Goal: Task Accomplishment & Management: Manage account settings

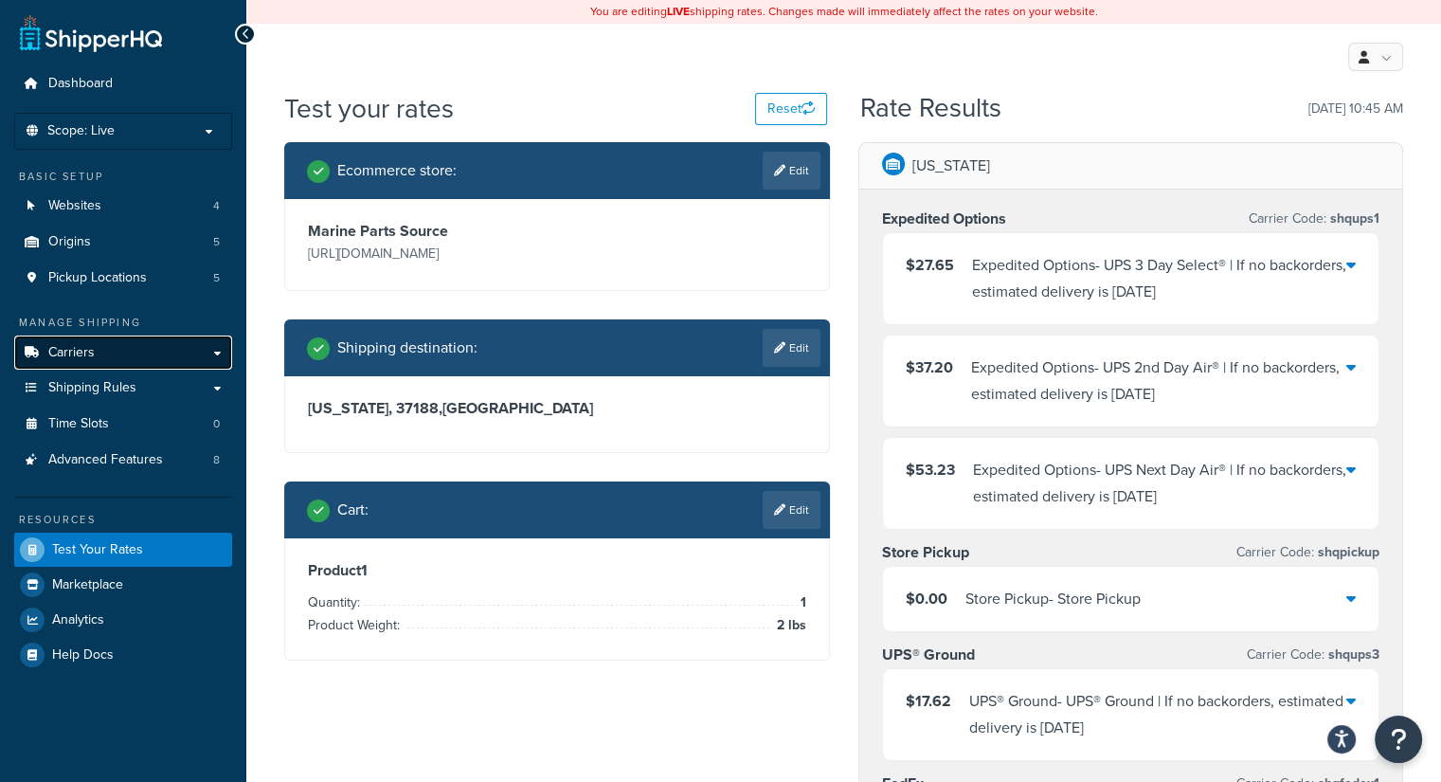
click at [86, 347] on span "Carriers" at bounding box center [71, 353] width 46 height 16
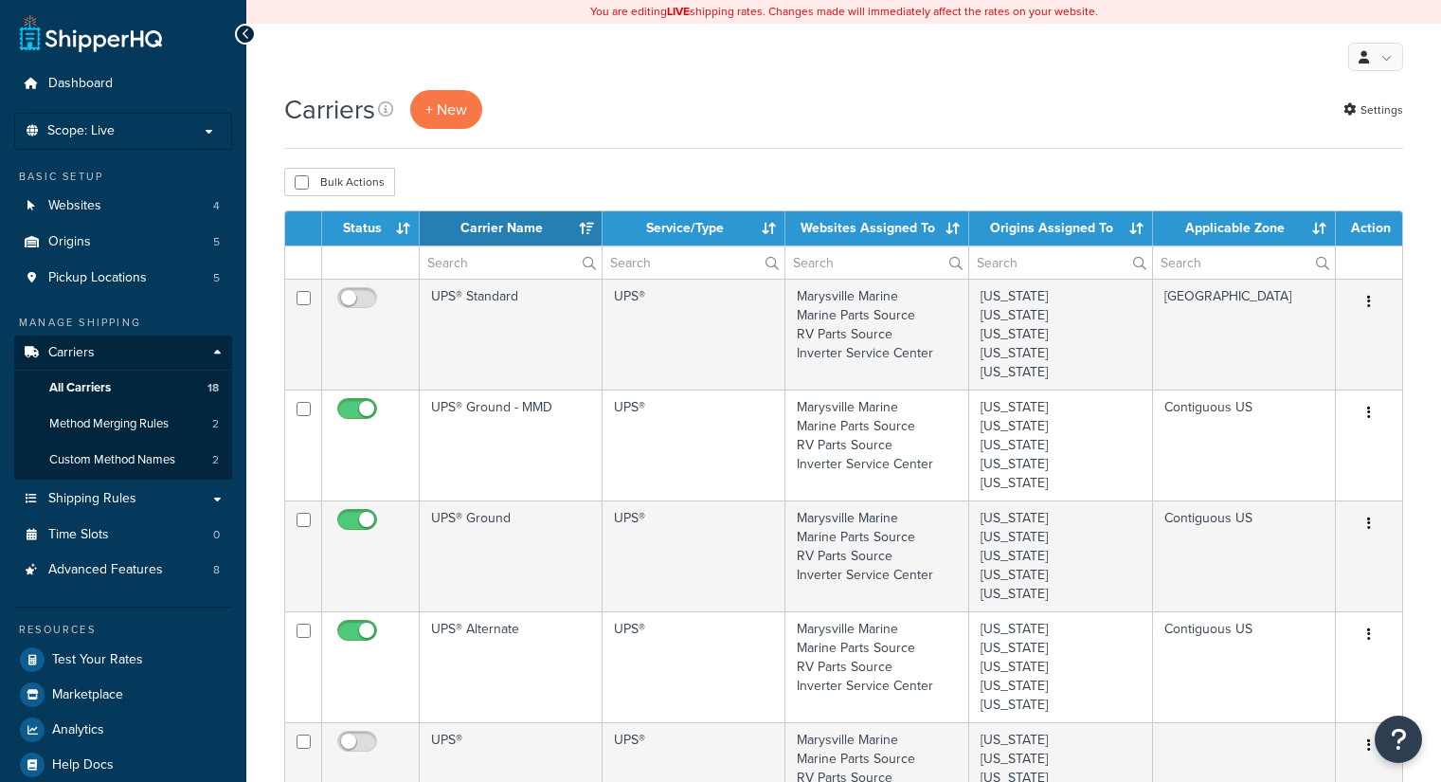
select select "15"
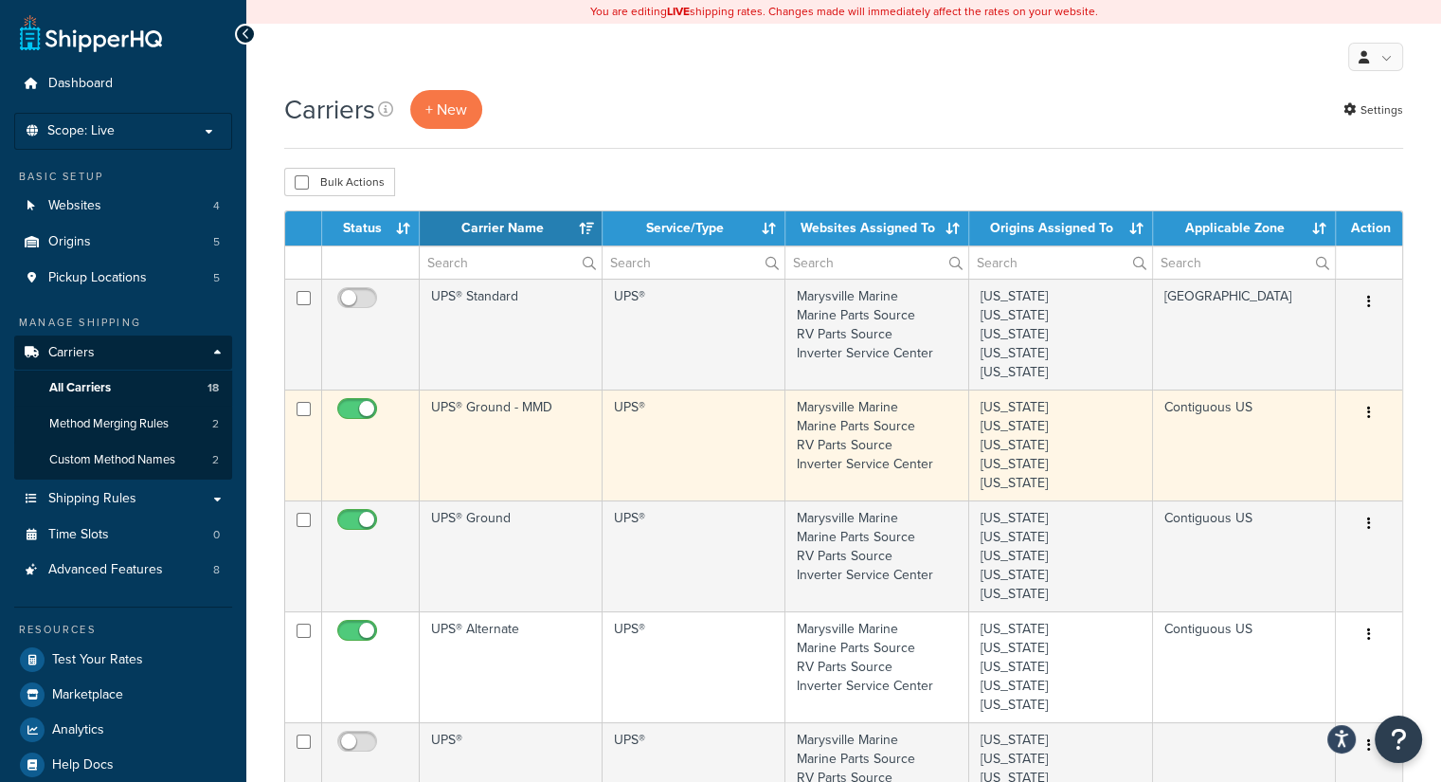
click at [528, 431] on td "UPS® Ground - MMD" at bounding box center [511, 444] width 183 height 111
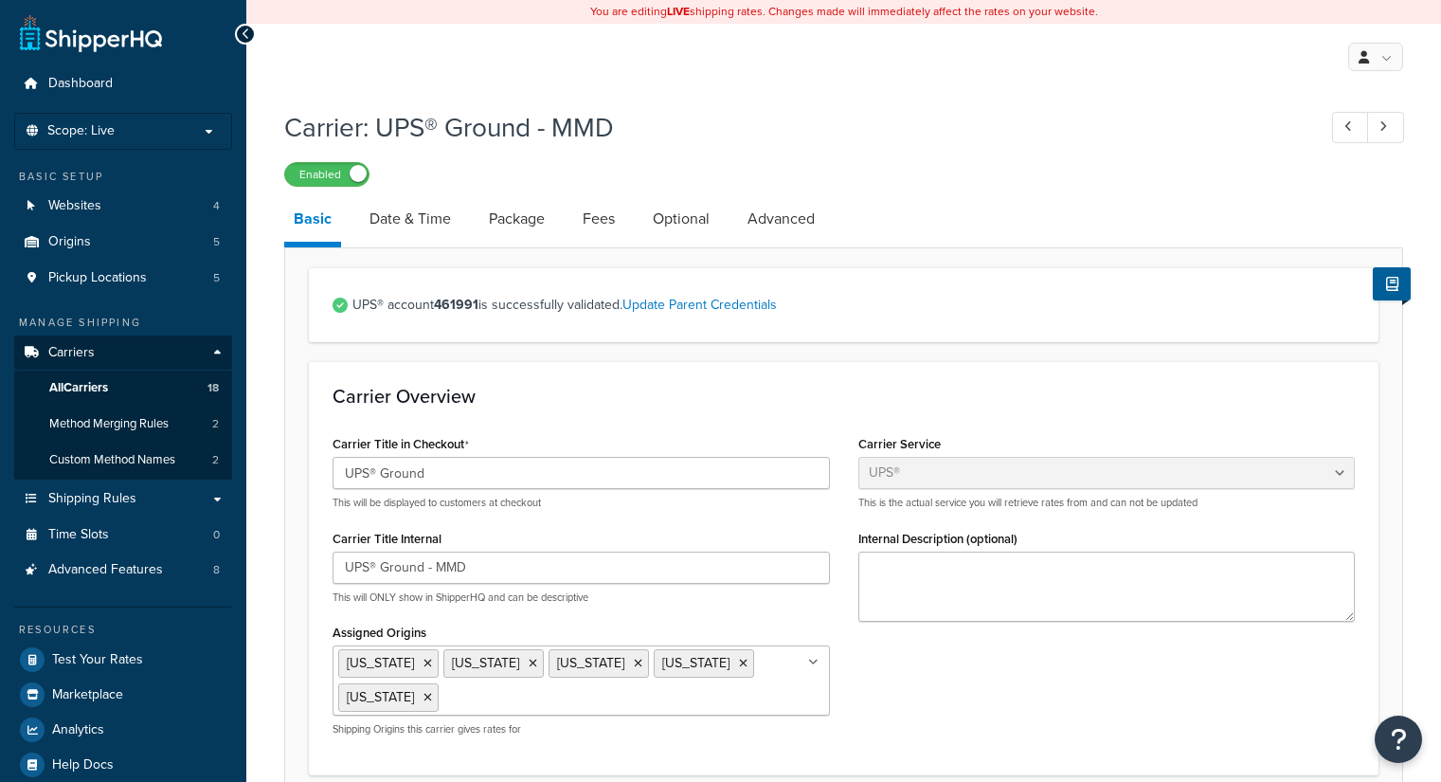
select select "ups"
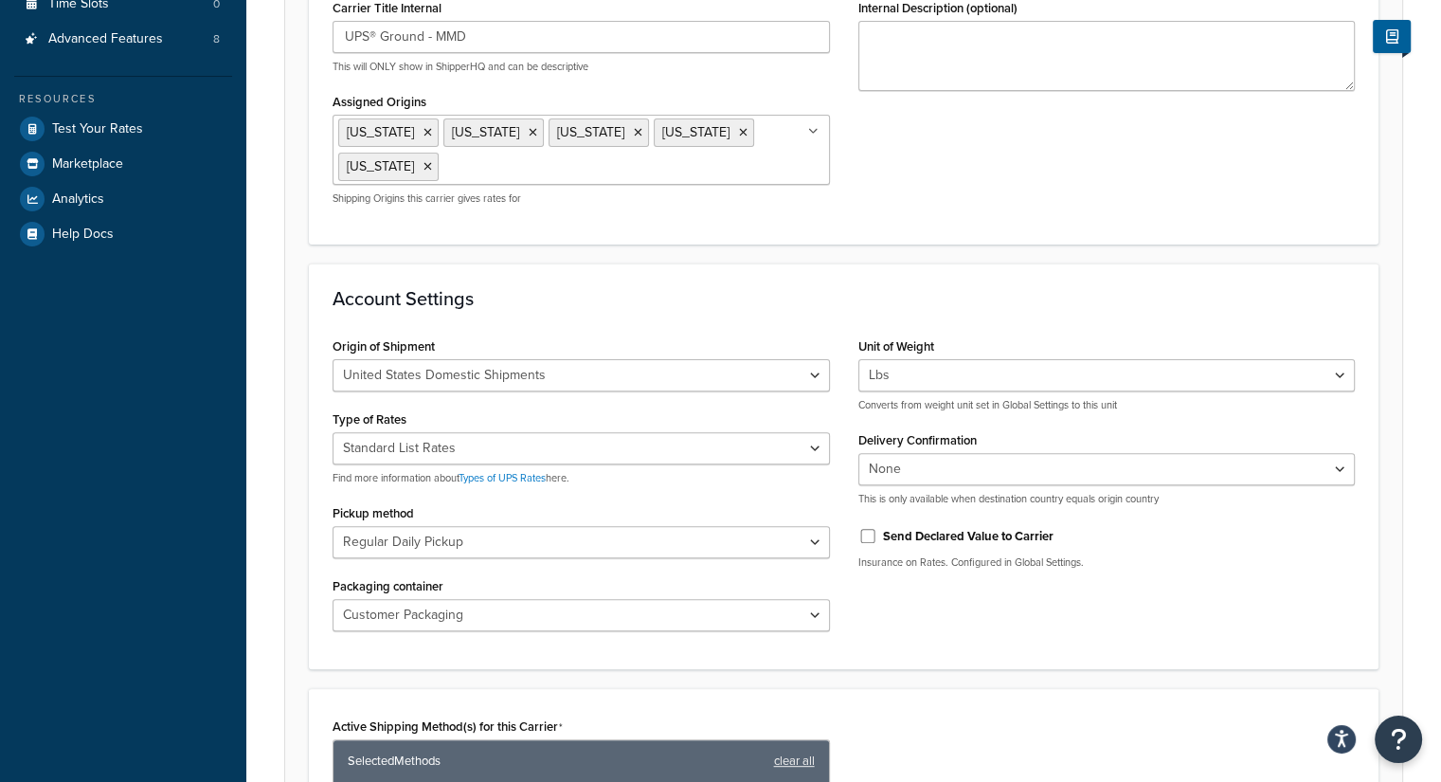
scroll to position [568, 0]
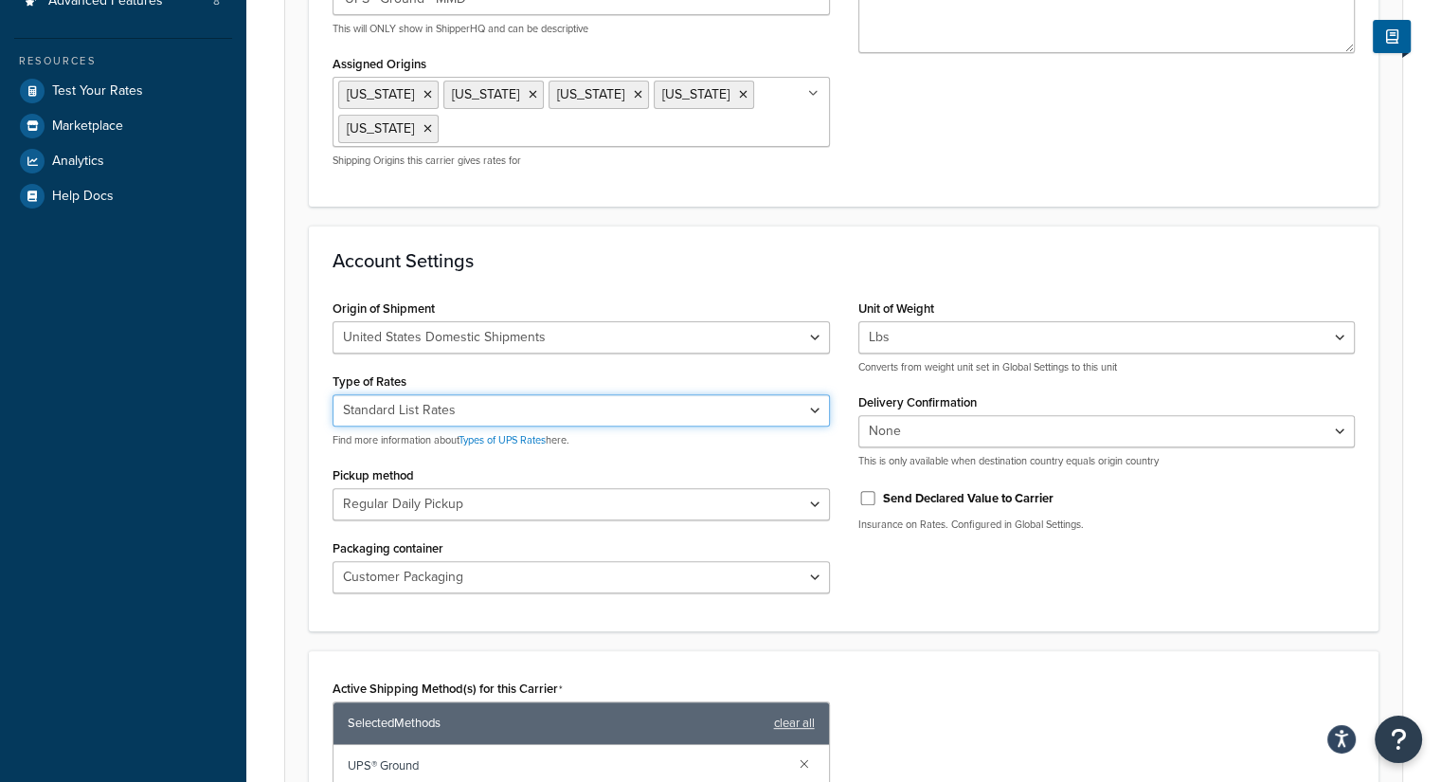
click at [463, 407] on select "Negotiated Rates (Rates Associated with Shipper Number) Daily Rates Retail Rate…" at bounding box center [581, 410] width 497 height 32
select select "00"
click at [333, 394] on select "Negotiated Rates (Rates Associated with Shipper Number) Daily Rates Retail Rate…" at bounding box center [581, 410] width 497 height 32
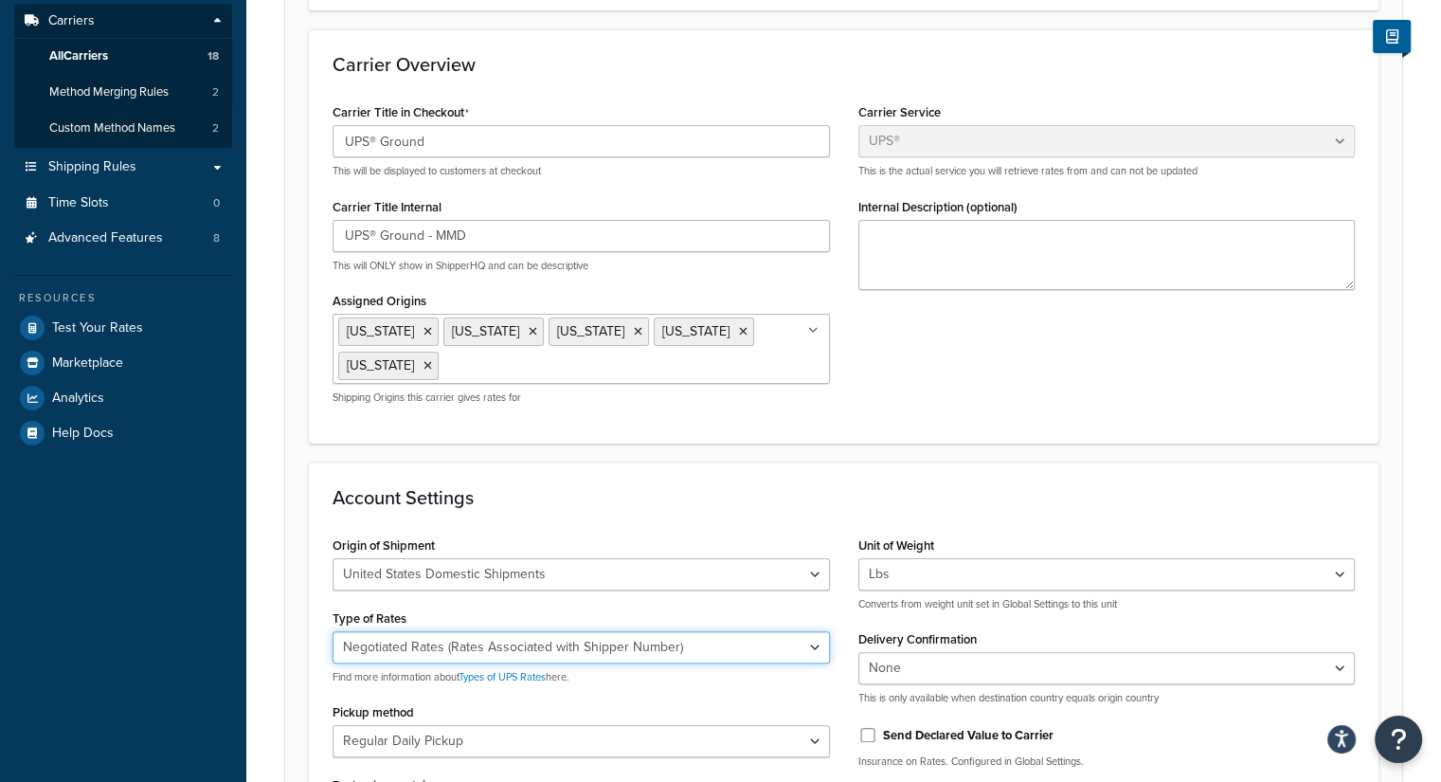
scroll to position [0, 0]
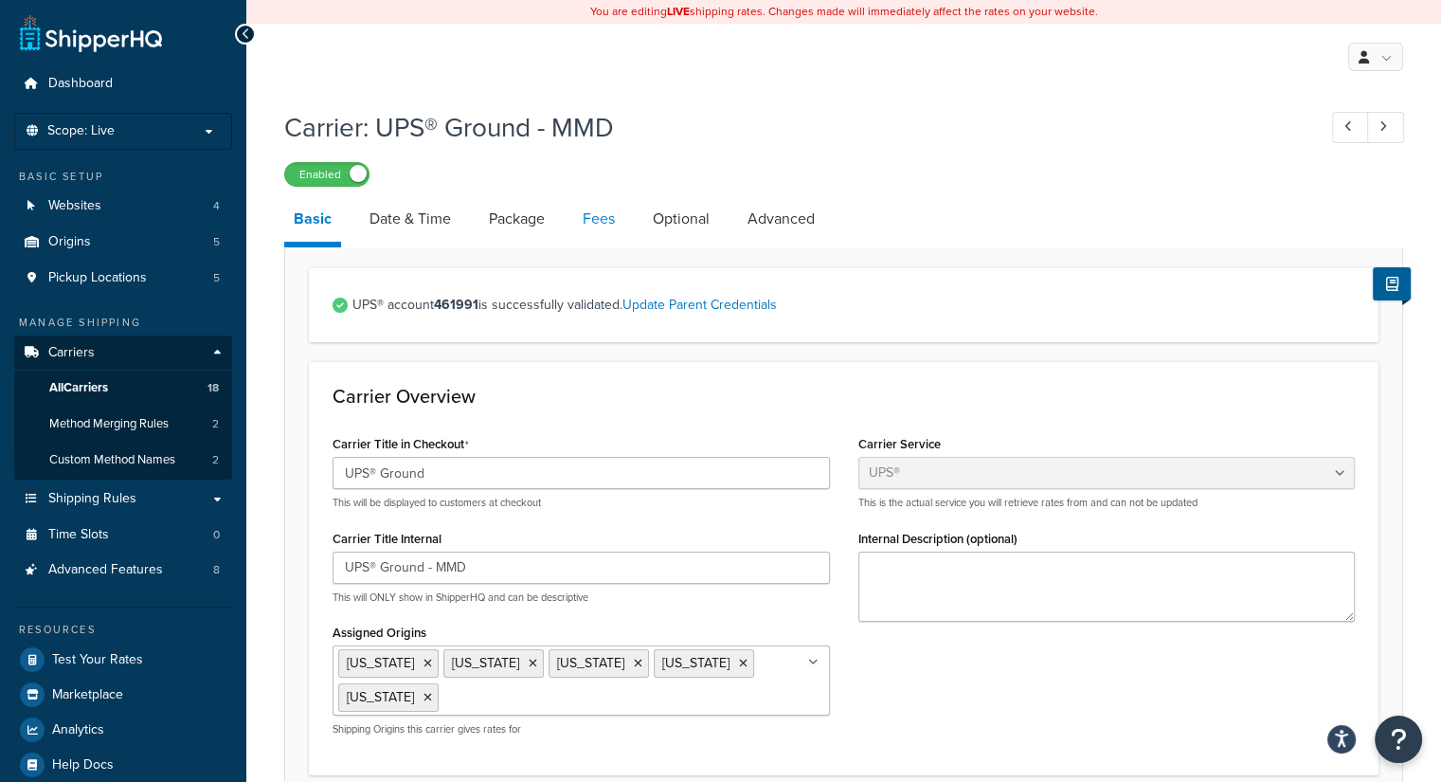
click at [607, 213] on link "Fees" at bounding box center [598, 218] width 51 height 45
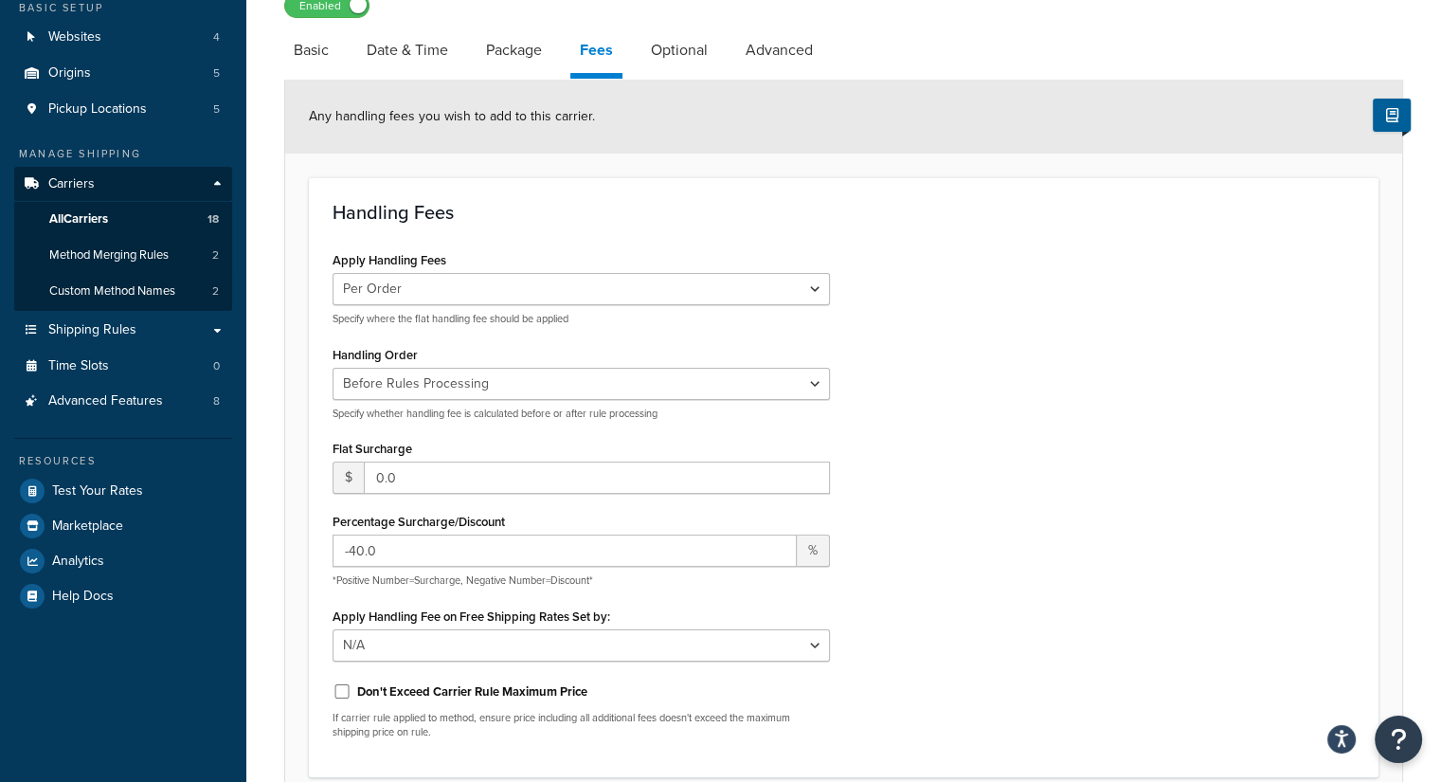
scroll to position [189, 0]
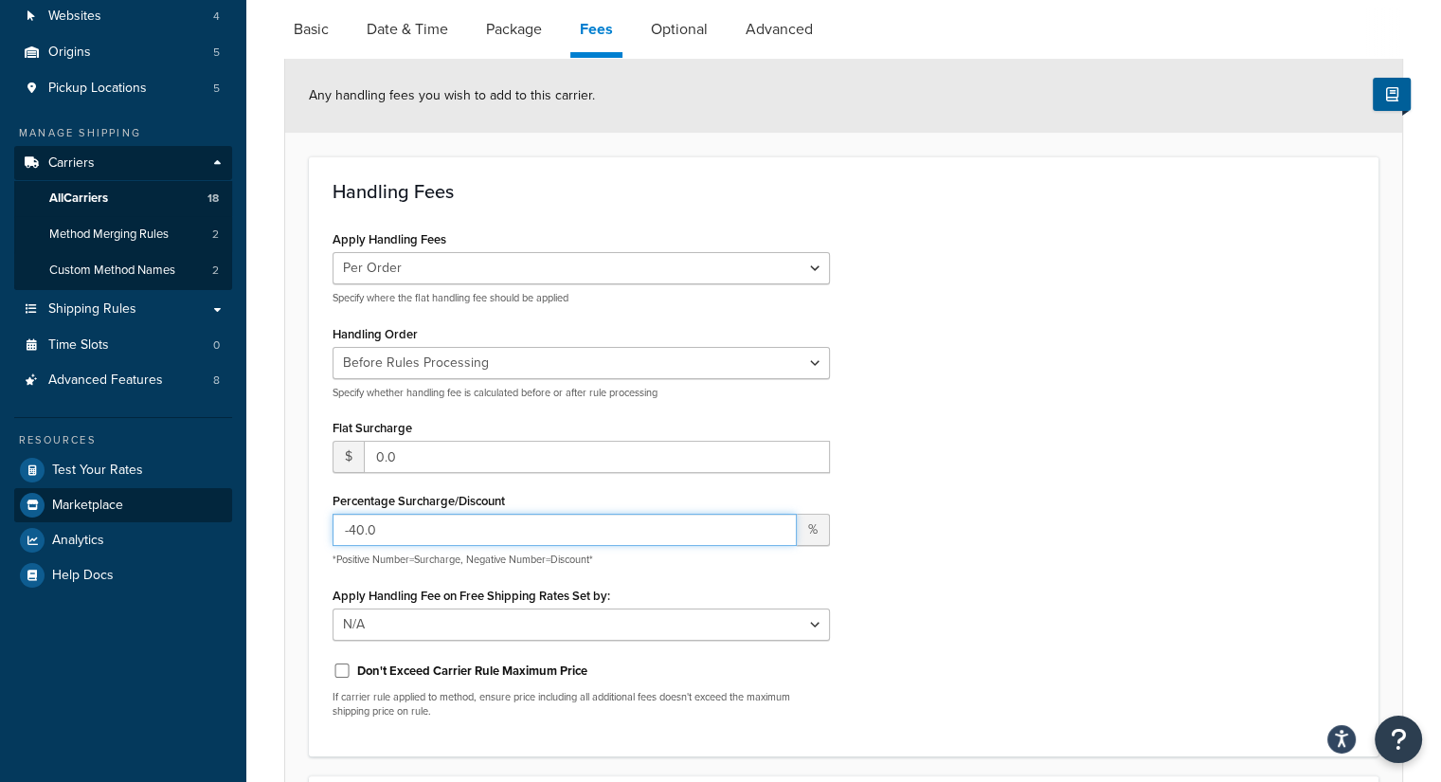
drag, startPoint x: 434, startPoint y: 527, endPoint x: 184, endPoint y: 511, distance: 250.6
click at [187, 512] on div "Dashboard Scope: Live Basic Setup Websites 4 Origins 5 Pickup Locations 5 Manag…" at bounding box center [720, 486] width 1441 height 1350
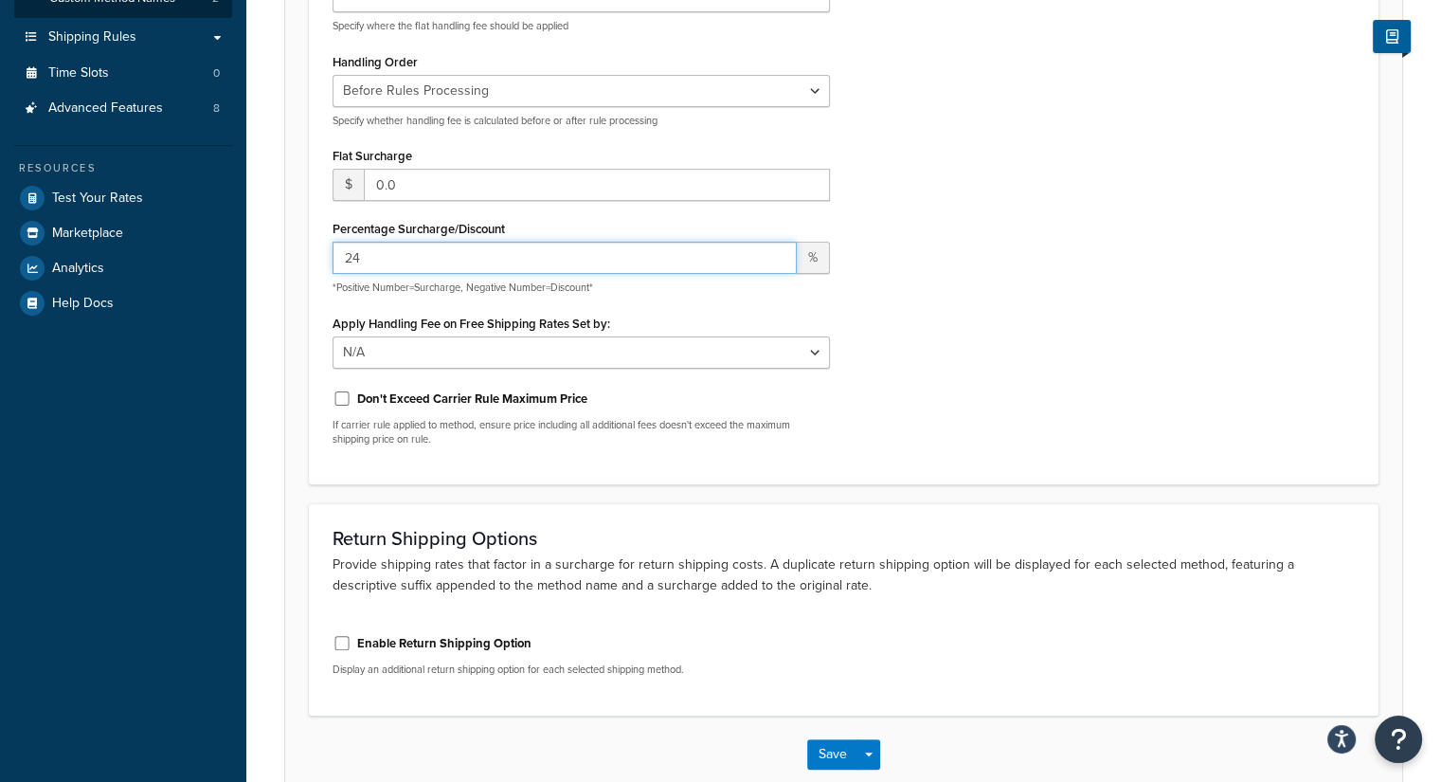
scroll to position [566, 0]
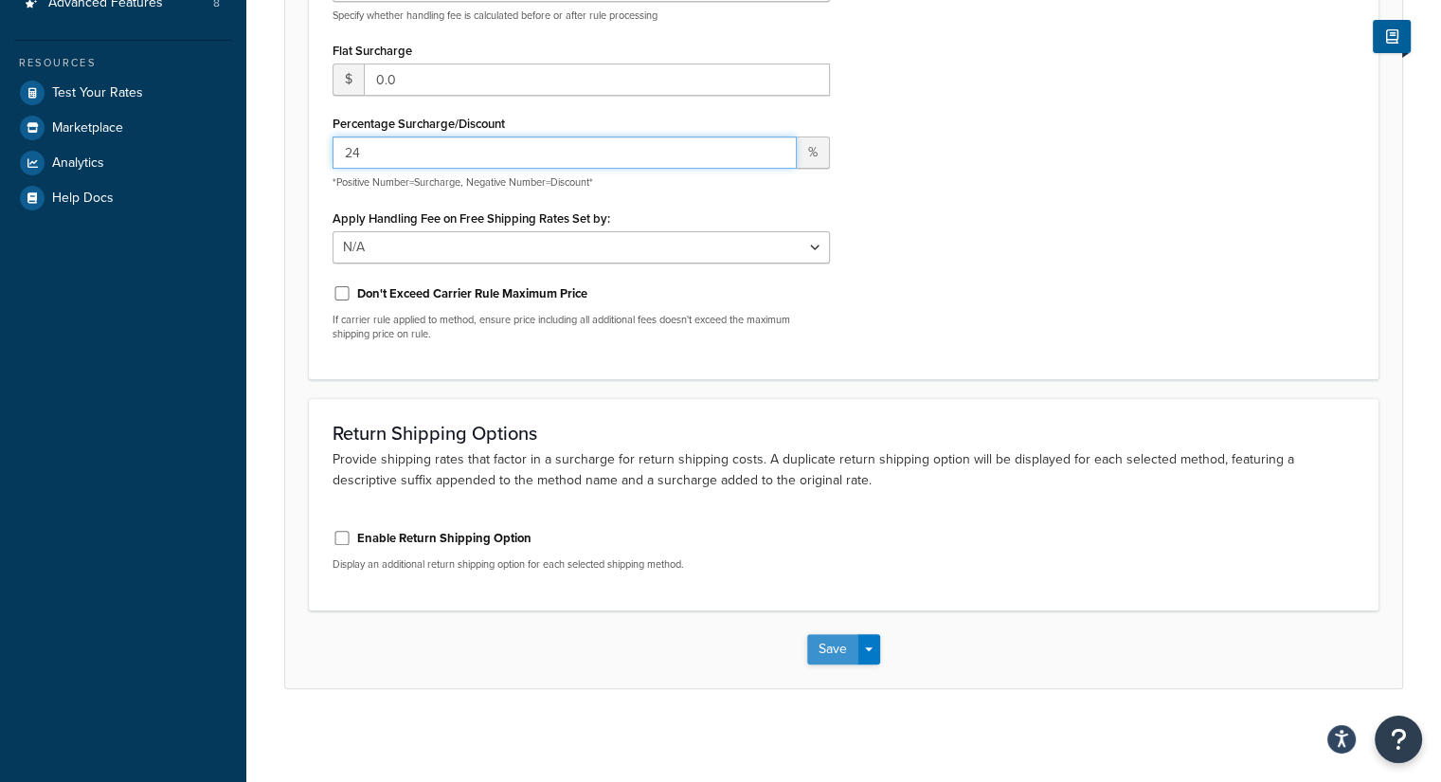
type input "24"
click at [841, 642] on button "Save" at bounding box center [832, 649] width 51 height 30
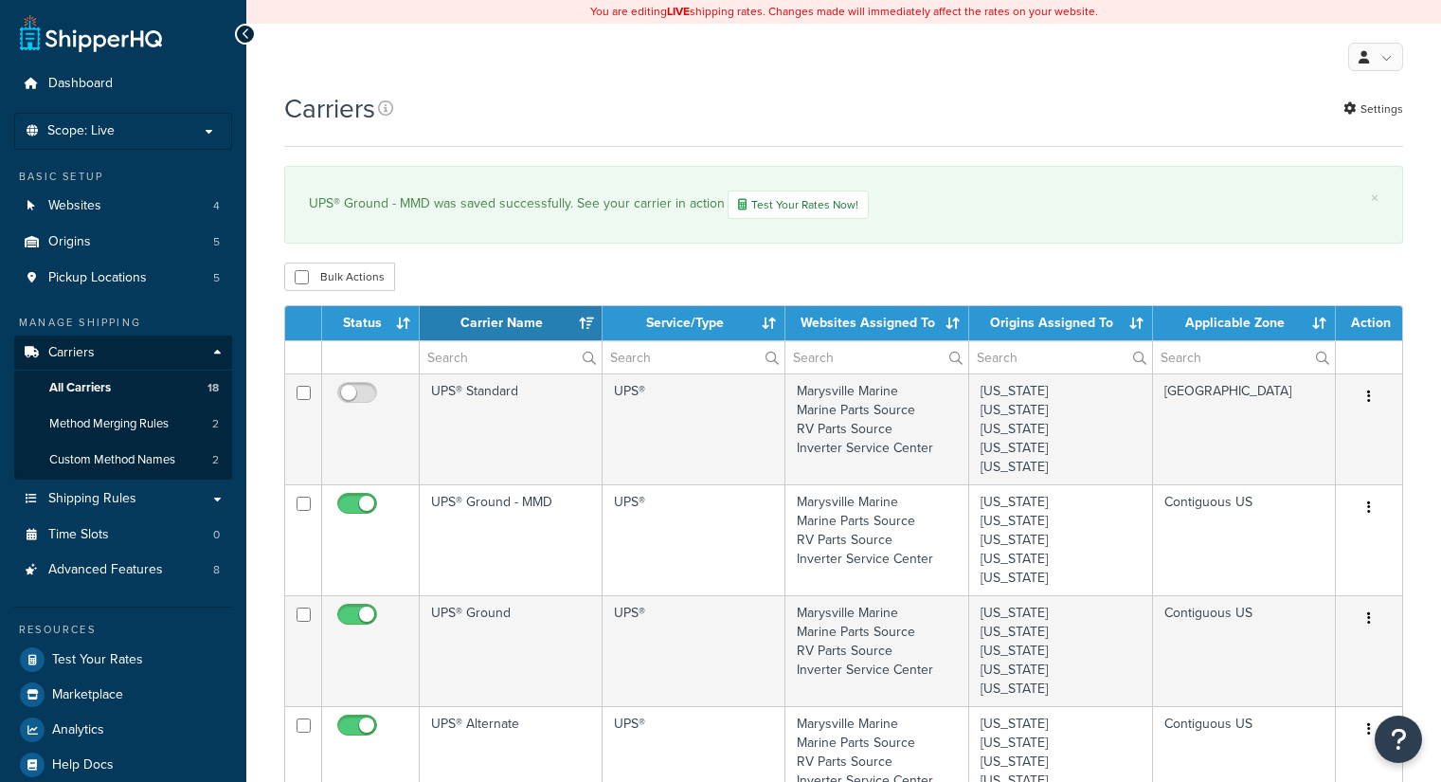
select select "15"
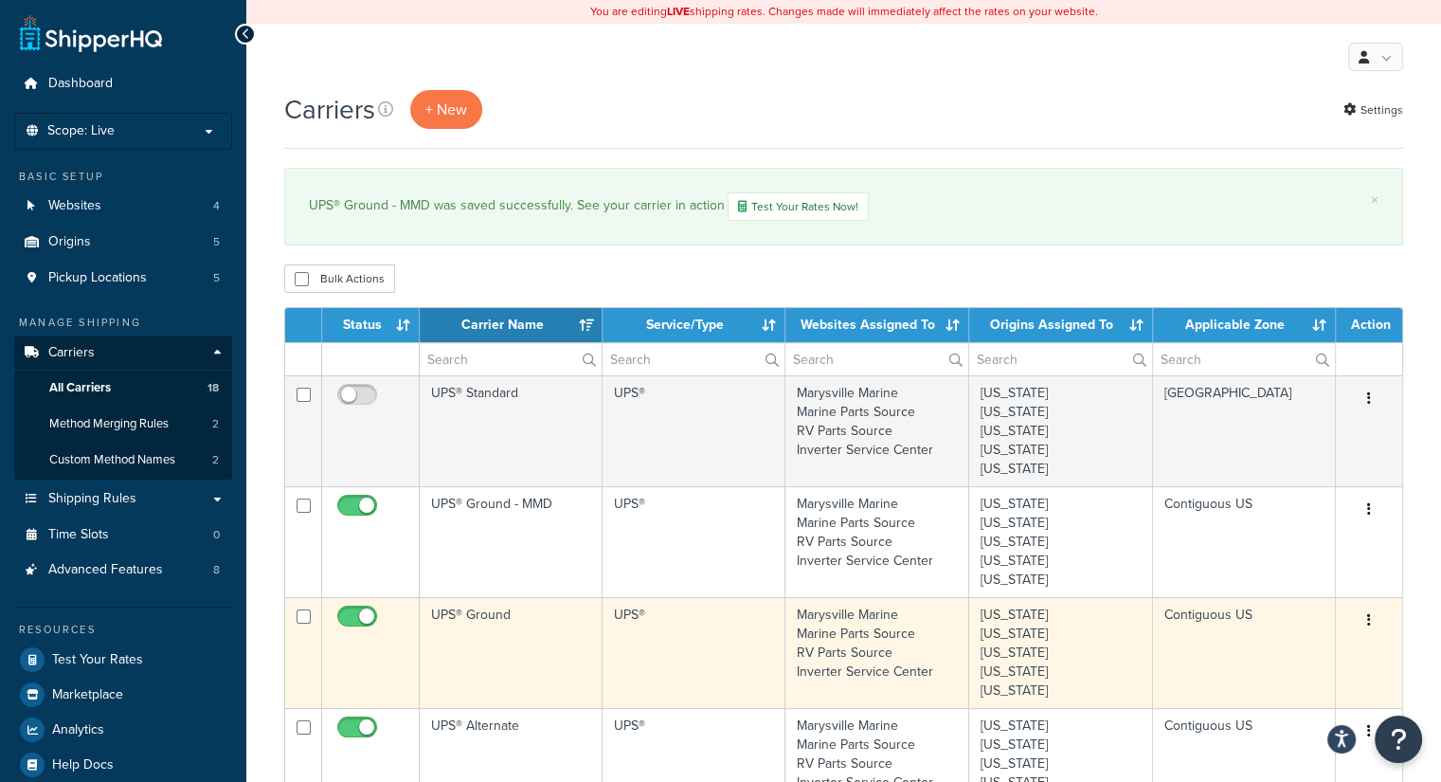
click at [480, 624] on td "UPS® Ground" at bounding box center [511, 652] width 183 height 111
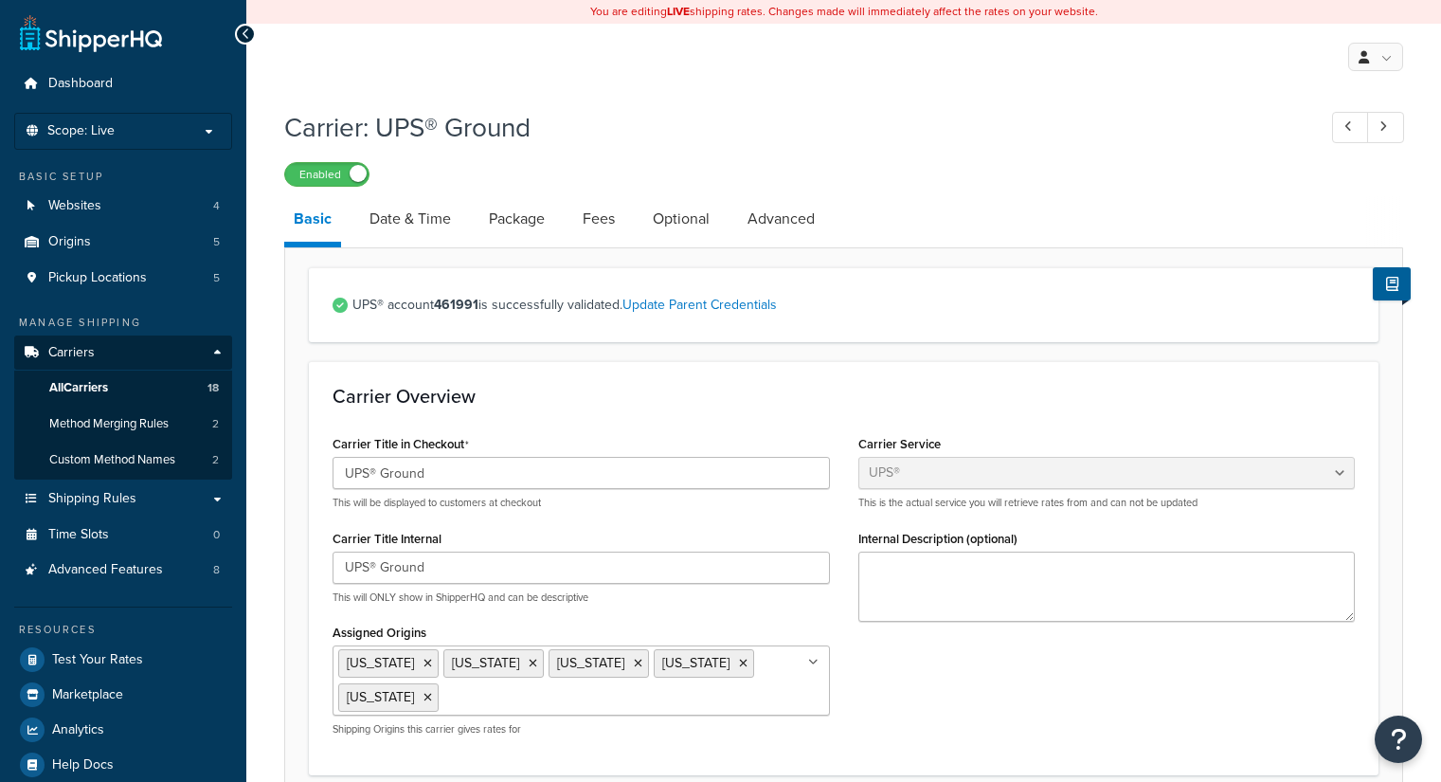
select select "ups"
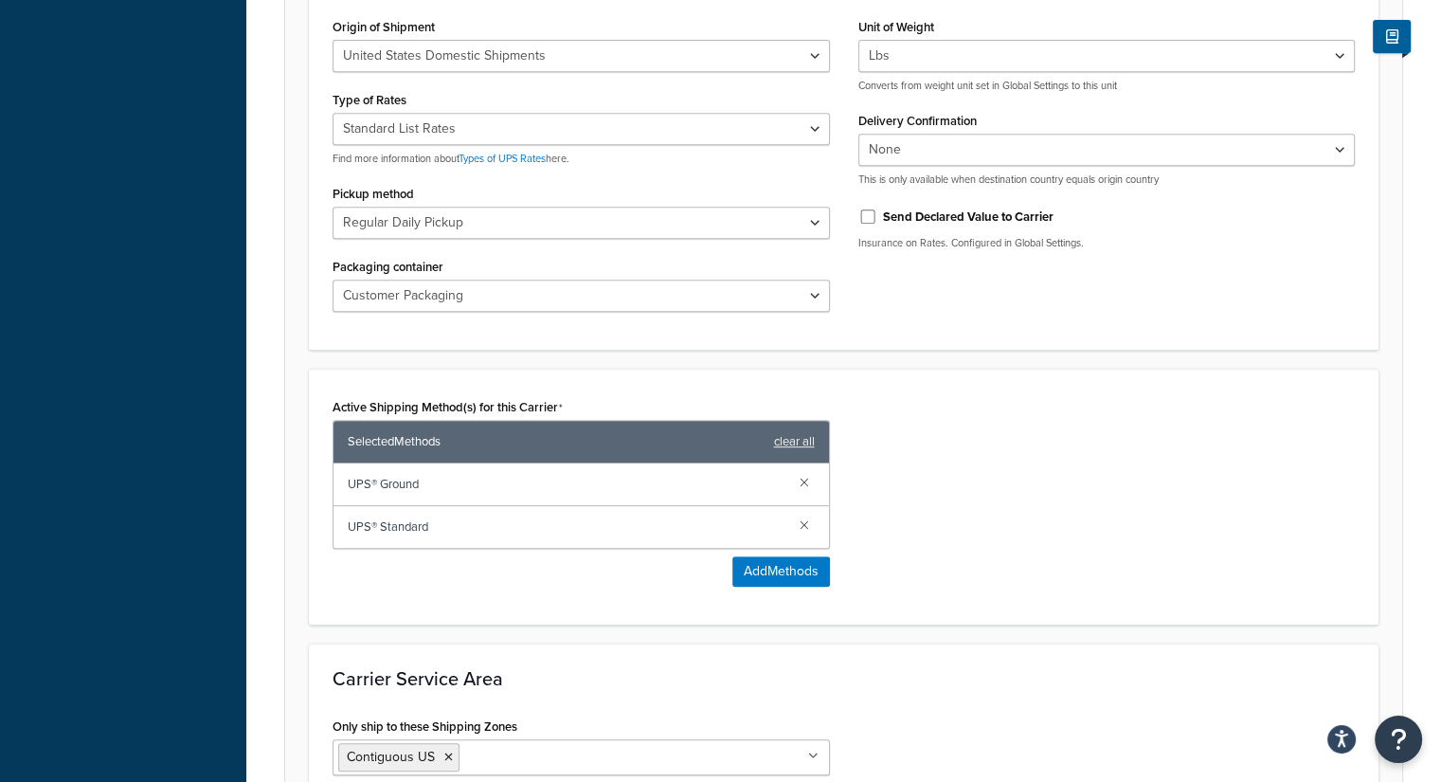
scroll to position [853, 0]
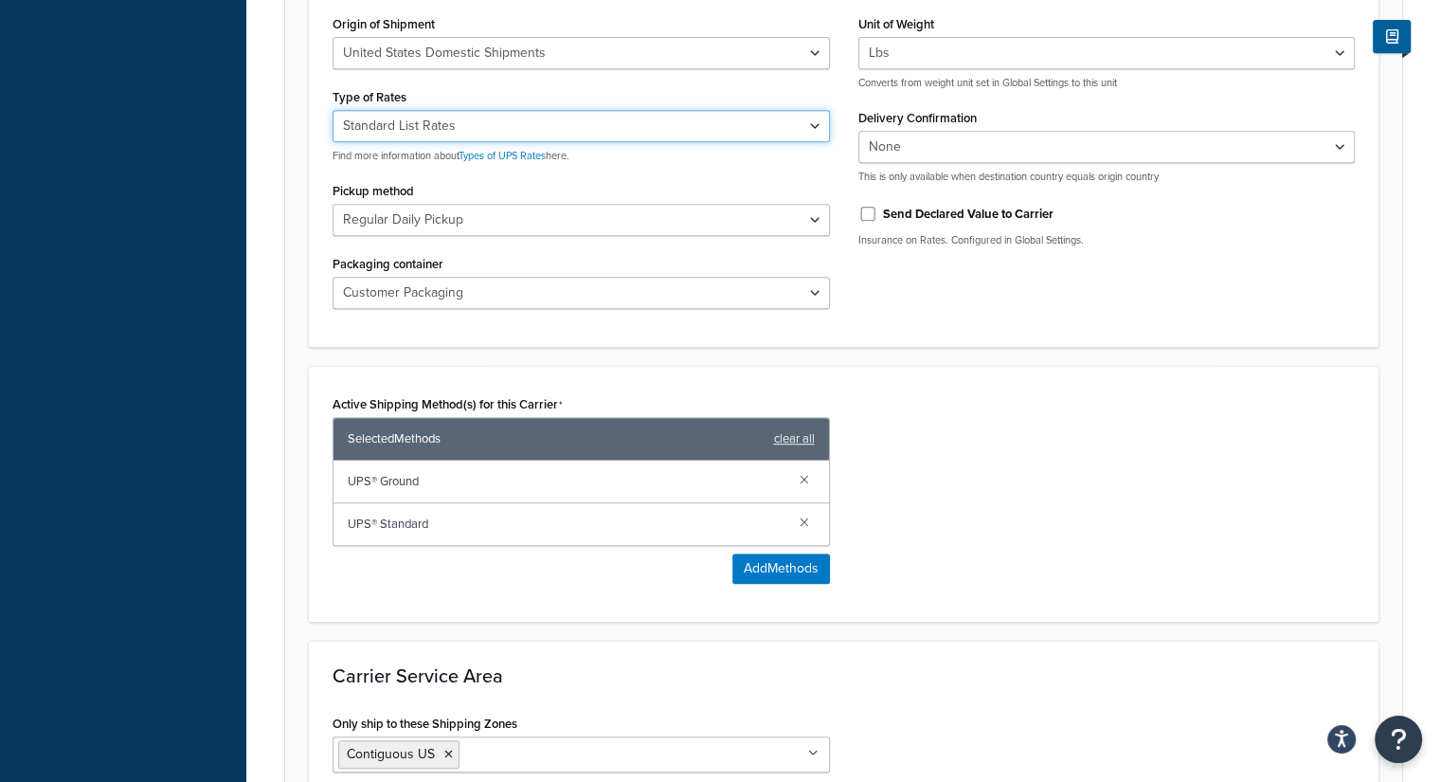
click at [468, 123] on select "Negotiated Rates (Rates Associated with Shipper Number) Daily Rates Retail Rate…" at bounding box center [581, 126] width 497 height 32
select select "00"
click at [333, 110] on select "Negotiated Rates (Rates Associated with Shipper Number) Daily Rates Retail Rate…" at bounding box center [581, 126] width 497 height 32
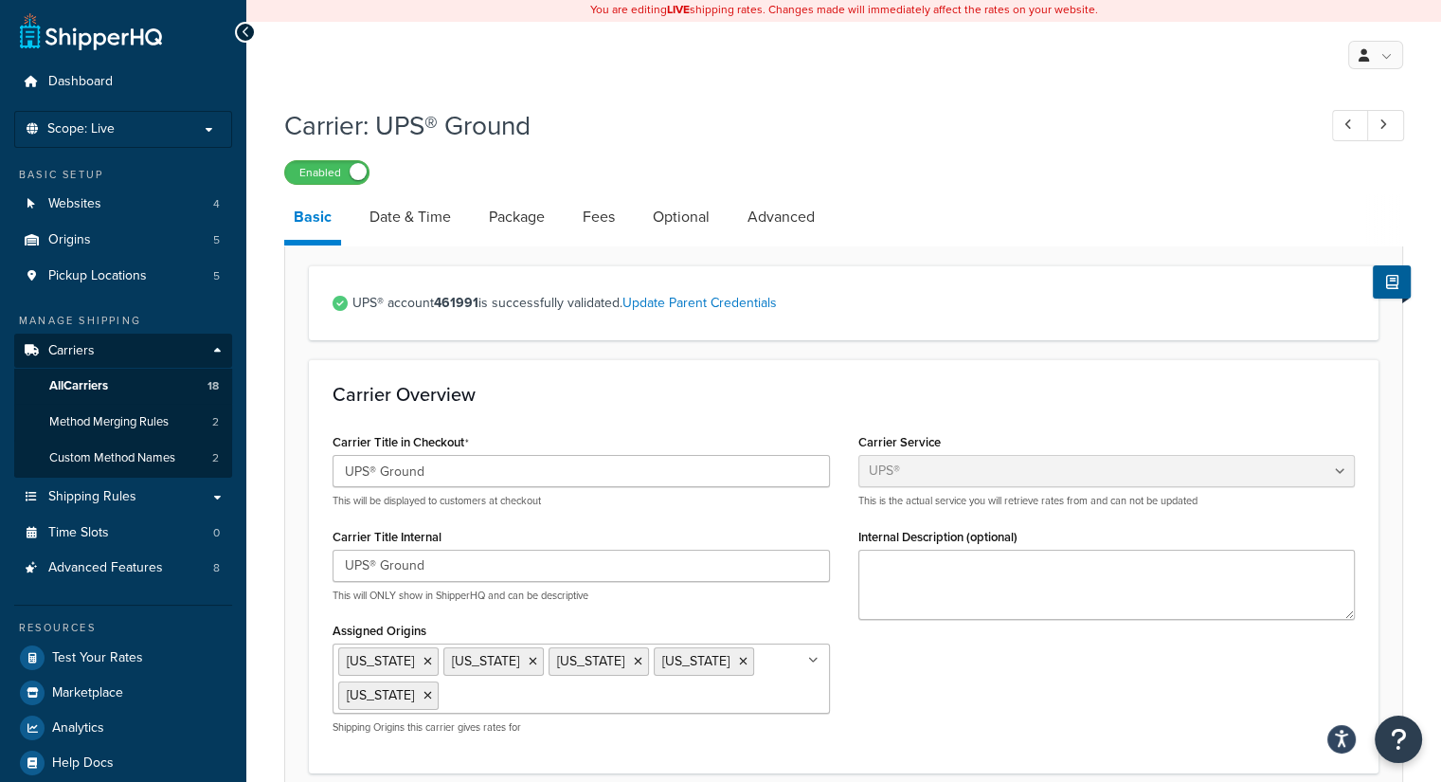
scroll to position [0, 0]
click at [582, 213] on link "Fees" at bounding box center [598, 218] width 51 height 45
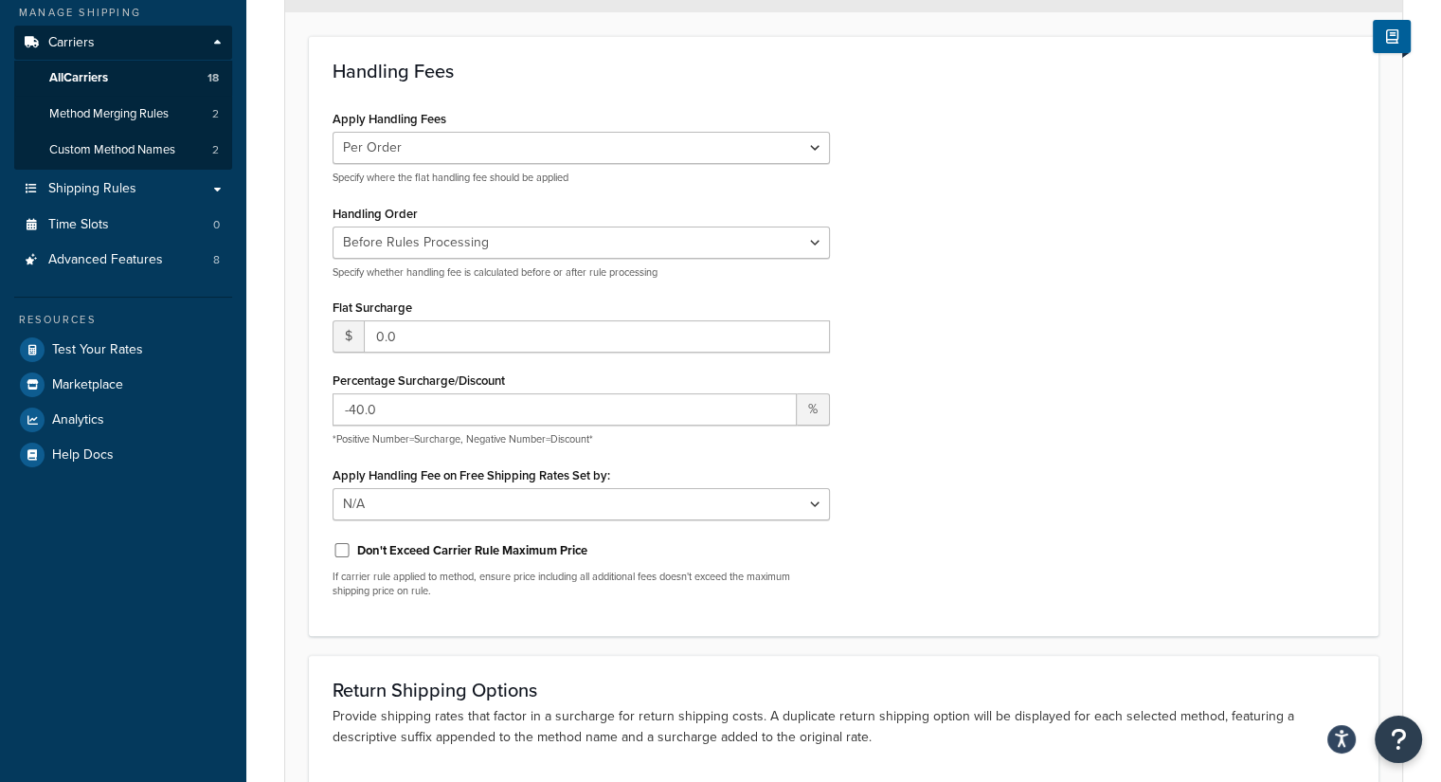
scroll to position [474, 0]
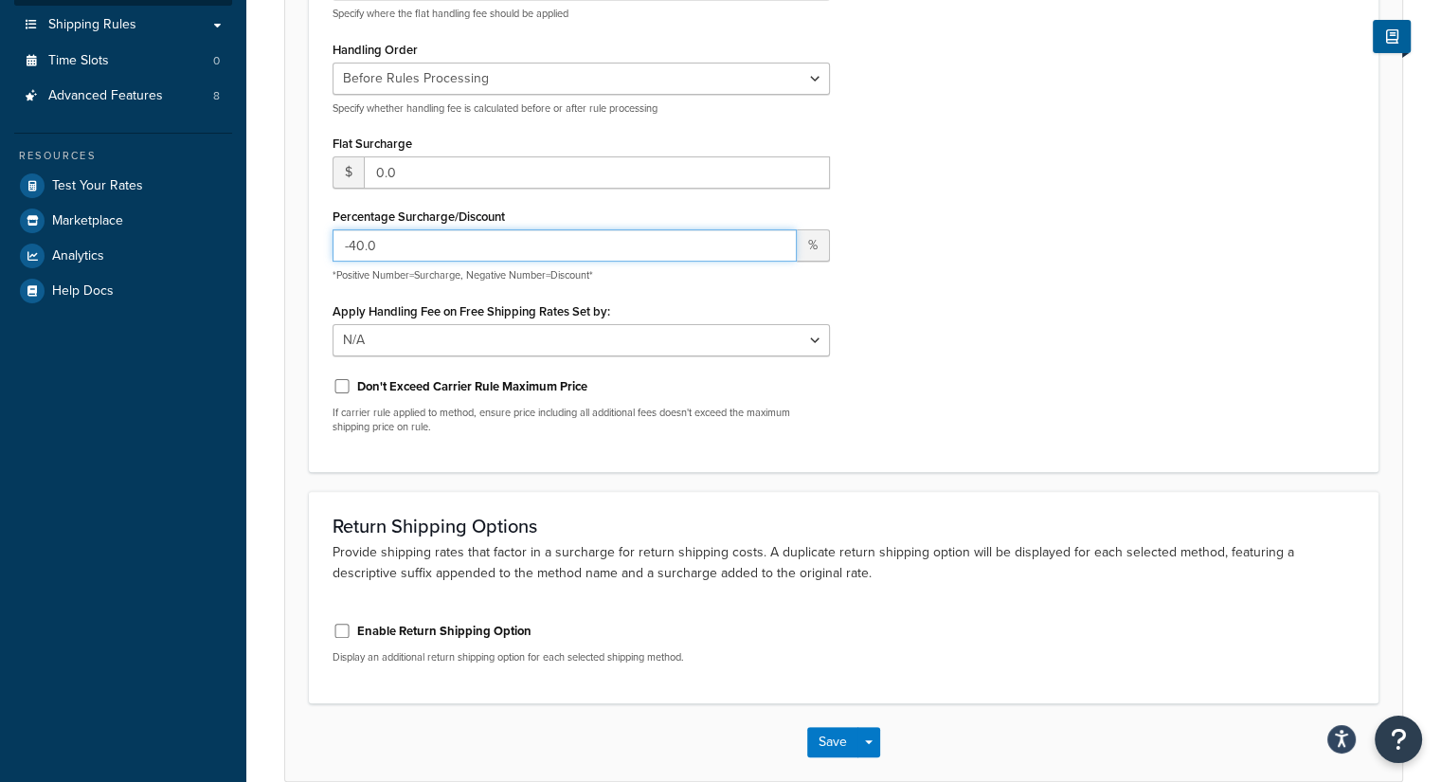
drag, startPoint x: 422, startPoint y: 253, endPoint x: 273, endPoint y: 227, distance: 151.8
click at [273, 227] on div "Carrier: UPS® Ground Enabled Basic Date & Time Package Fees Optional Advanced A…" at bounding box center [843, 227] width 1195 height 1203
type input "25"
click at [820, 745] on button "Save" at bounding box center [832, 742] width 51 height 30
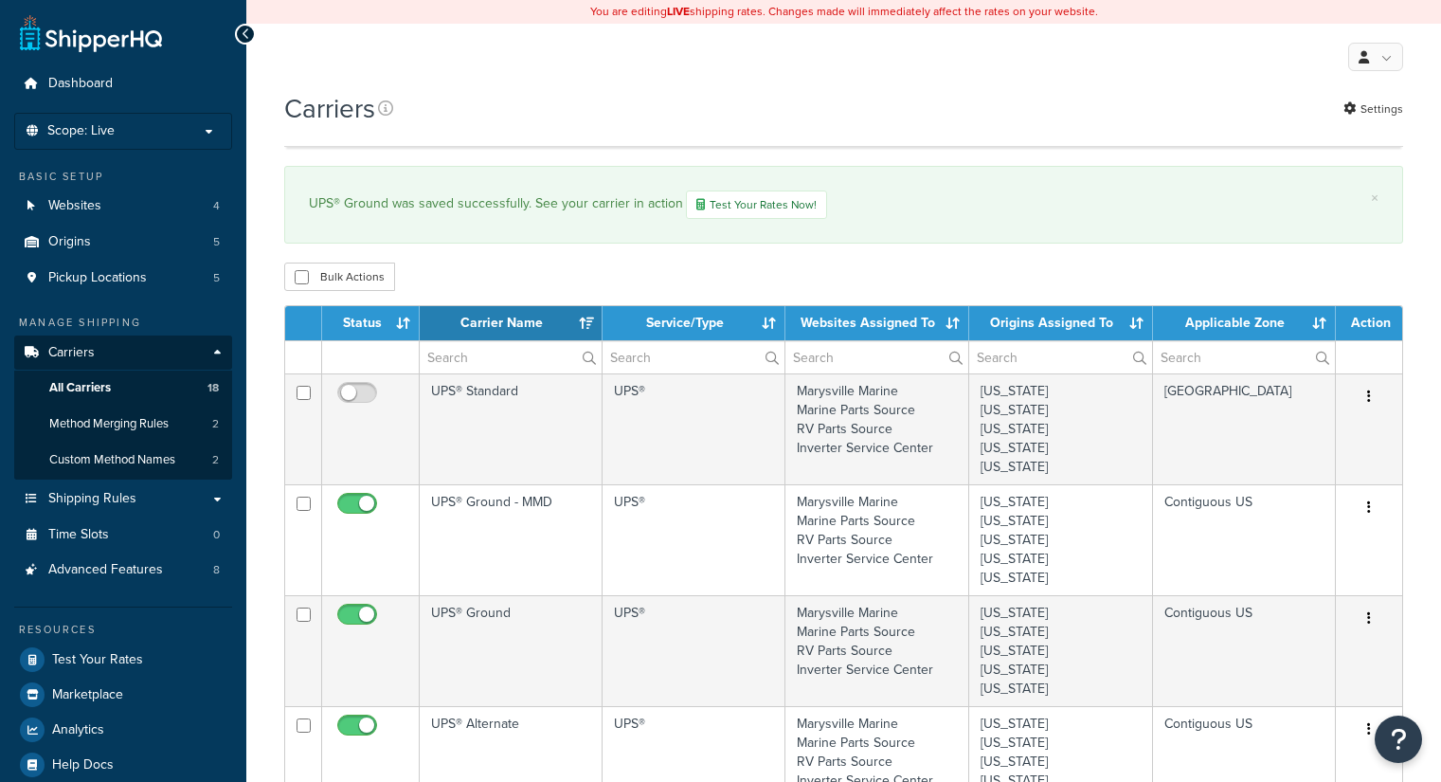
select select "15"
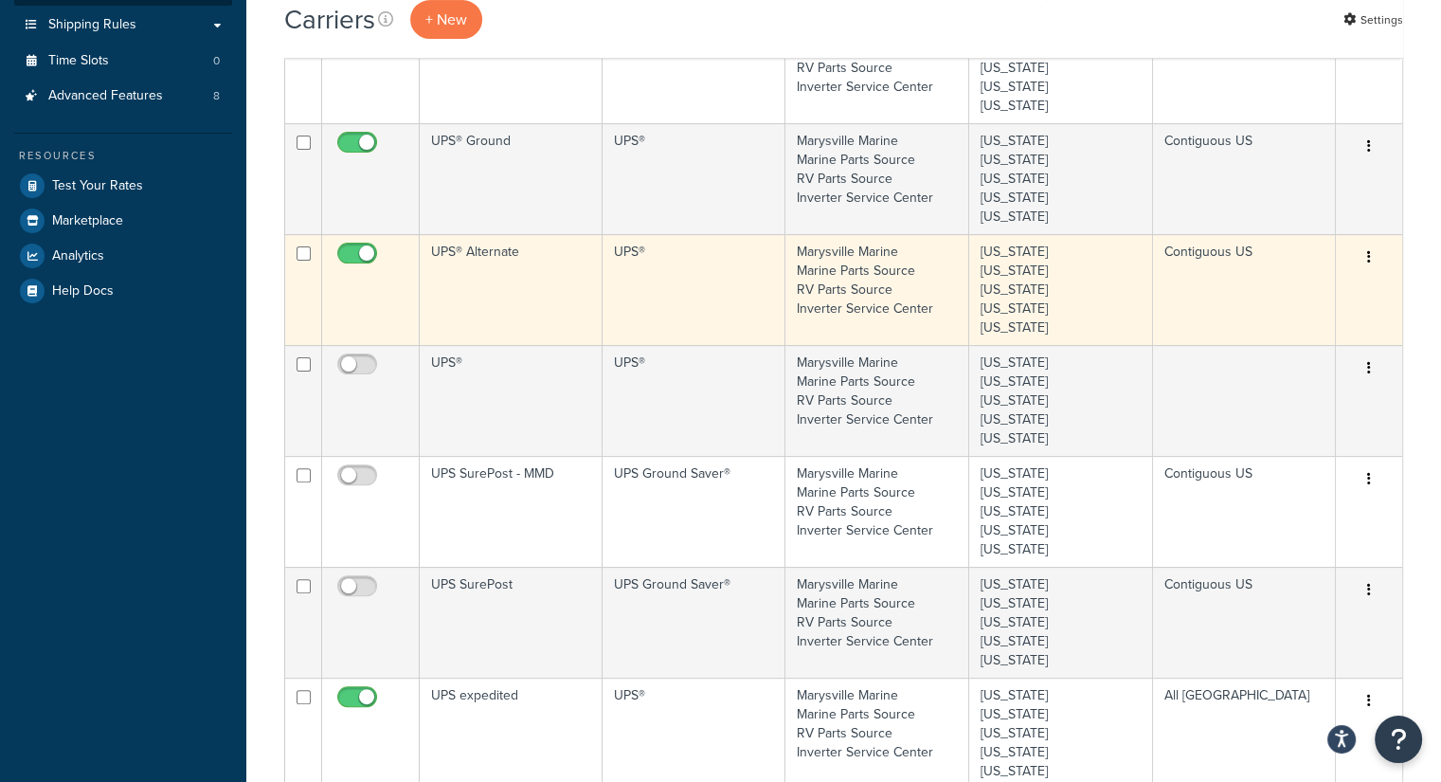
click at [517, 276] on td "UPS® Alternate" at bounding box center [511, 289] width 183 height 111
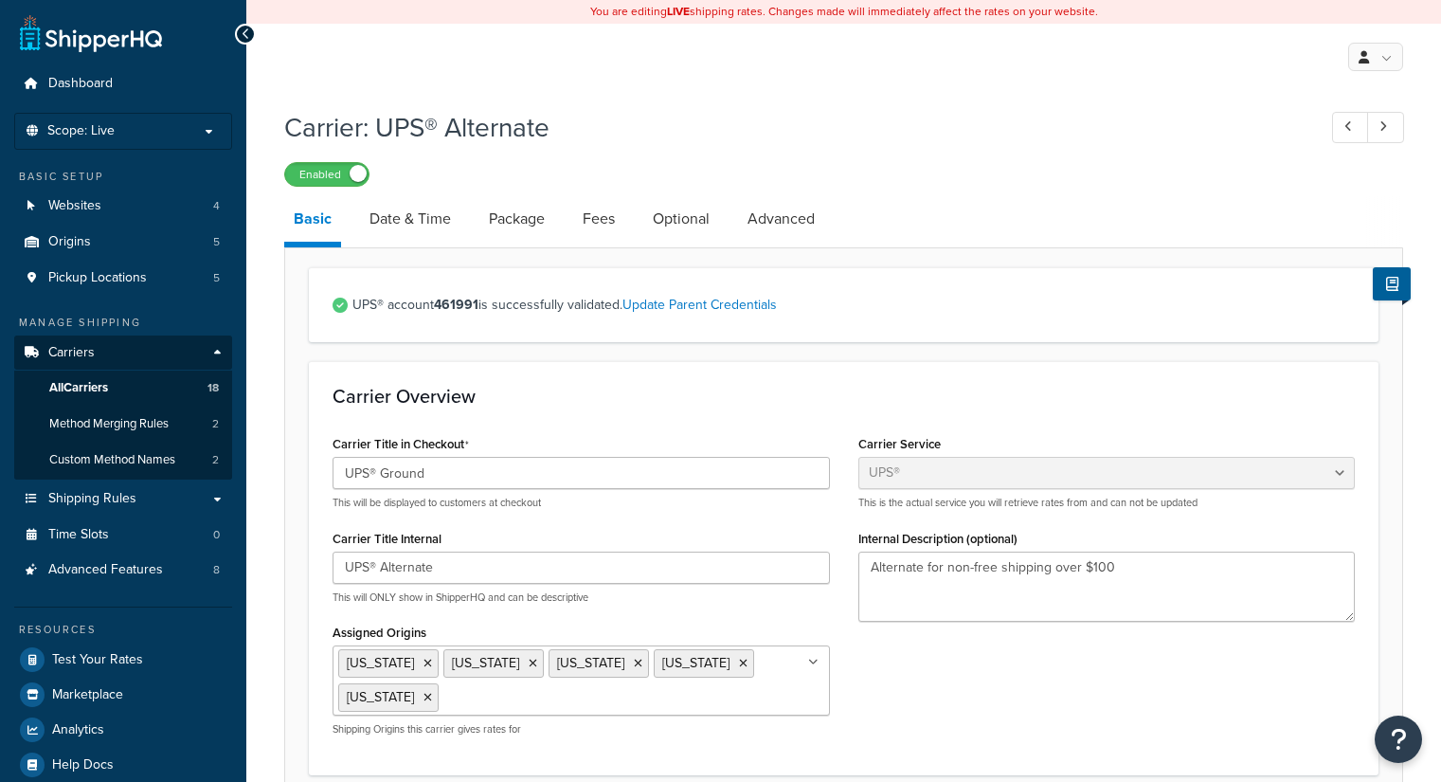
select select "ups"
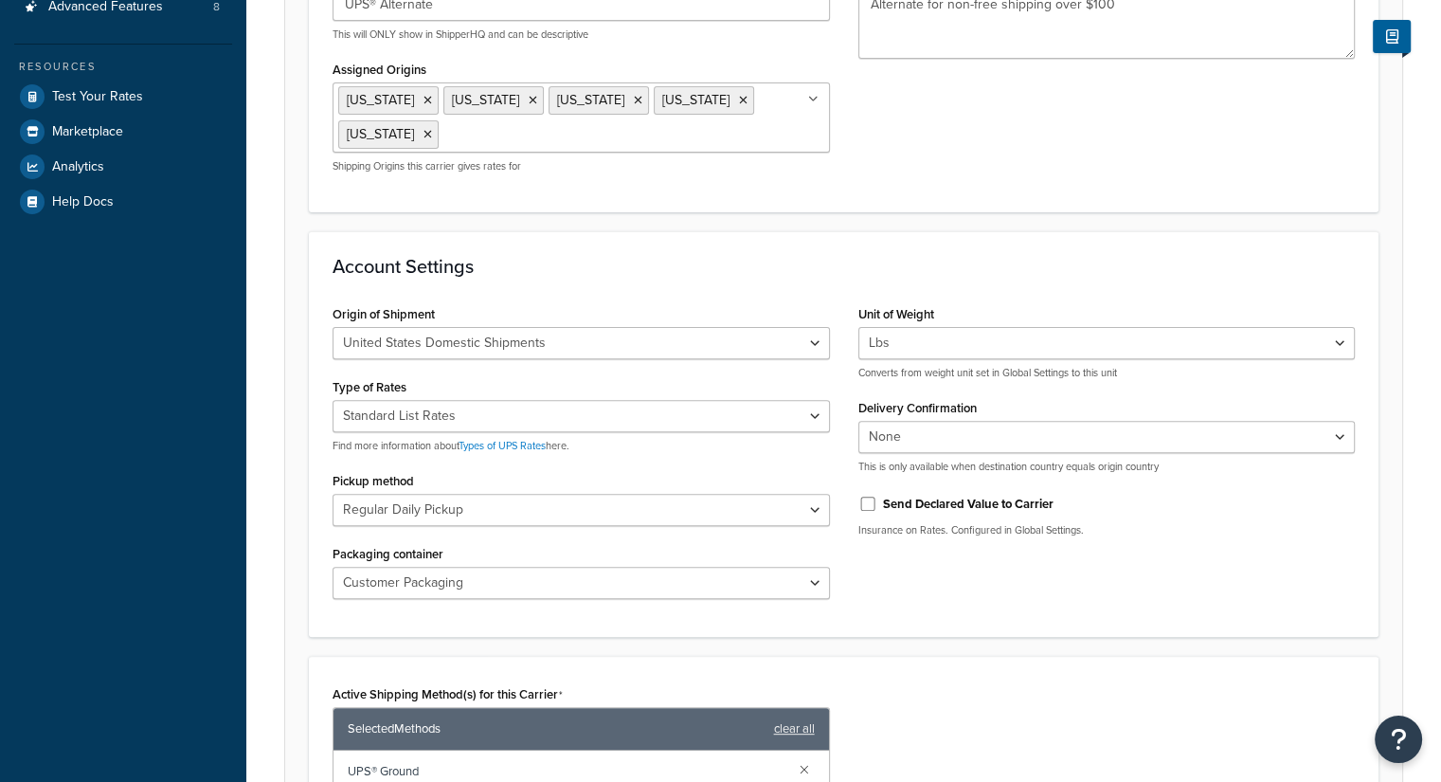
scroll to position [568, 0]
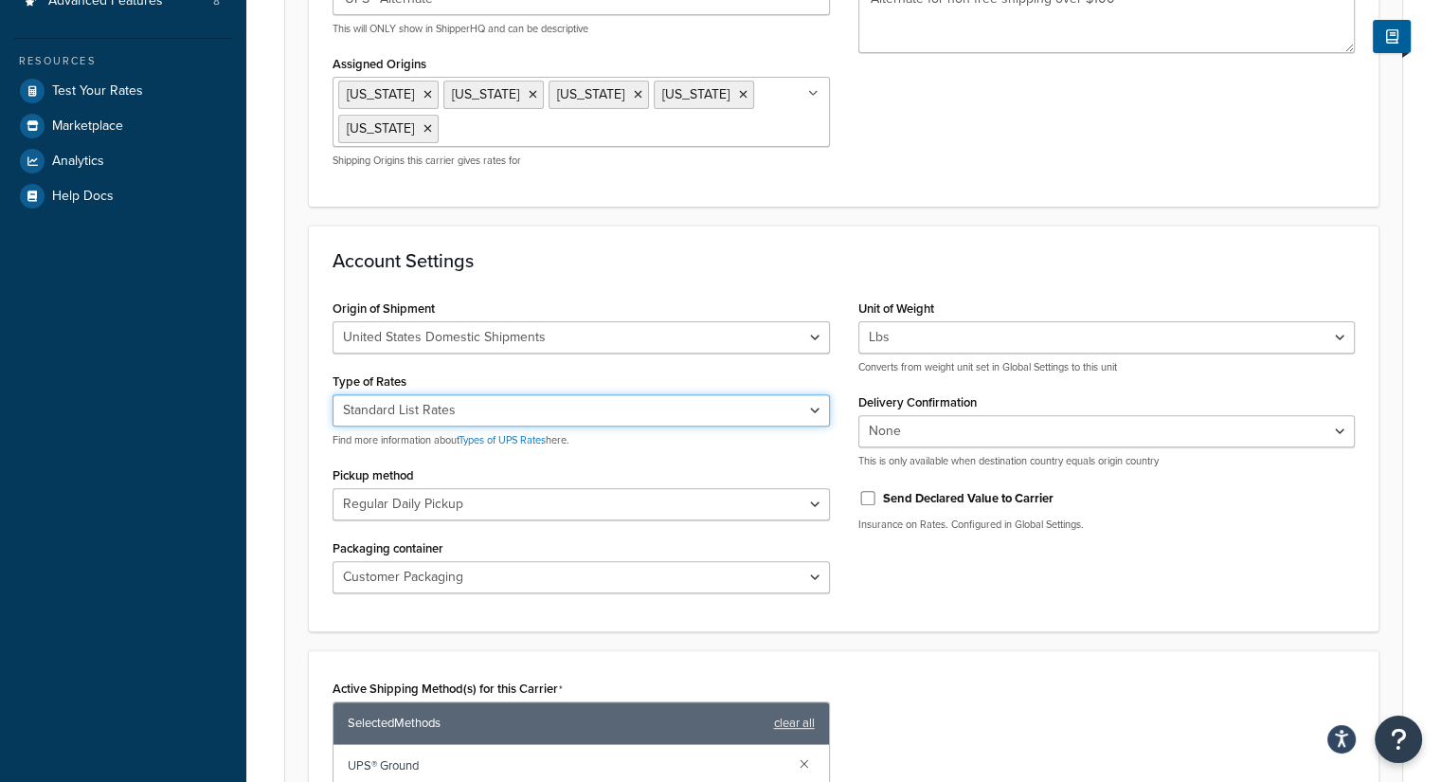
click at [540, 395] on select "Negotiated Rates (Rates Associated with Shipper Number) Daily Rates Retail Rate…" at bounding box center [581, 410] width 497 height 32
select select "00"
click at [333, 394] on select "Negotiated Rates (Rates Associated with Shipper Number) Daily Rates Retail Rate…" at bounding box center [581, 410] width 497 height 32
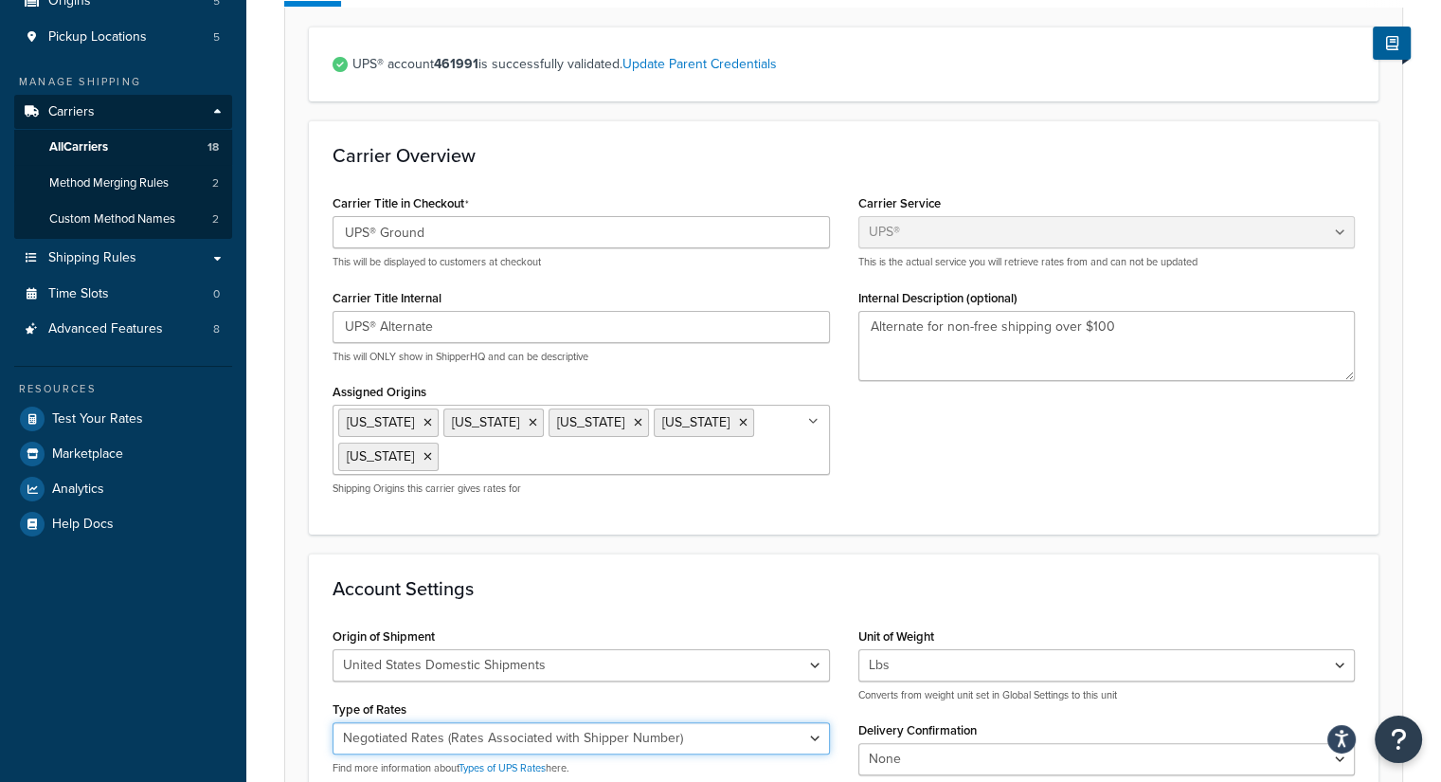
scroll to position [0, 0]
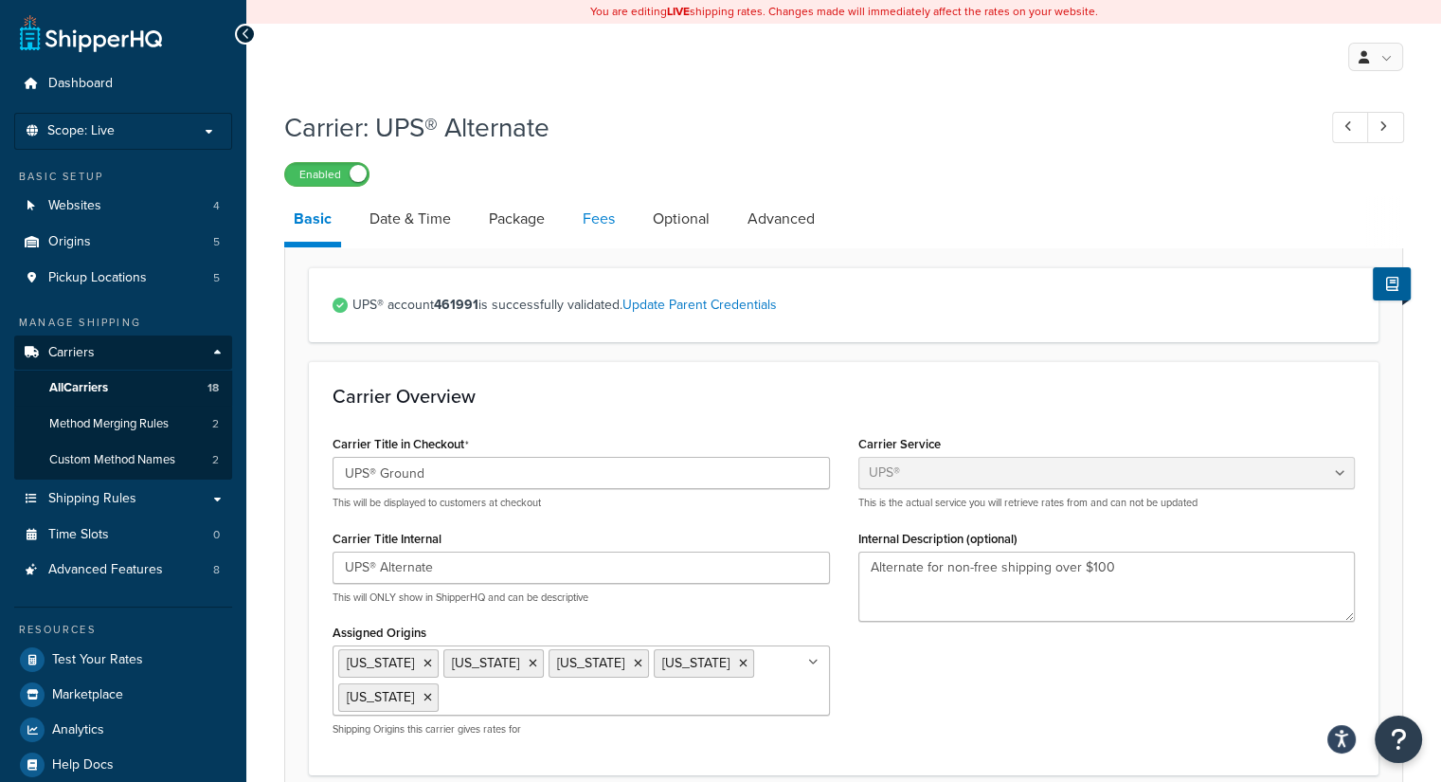
click at [602, 217] on link "Fees" at bounding box center [598, 218] width 51 height 45
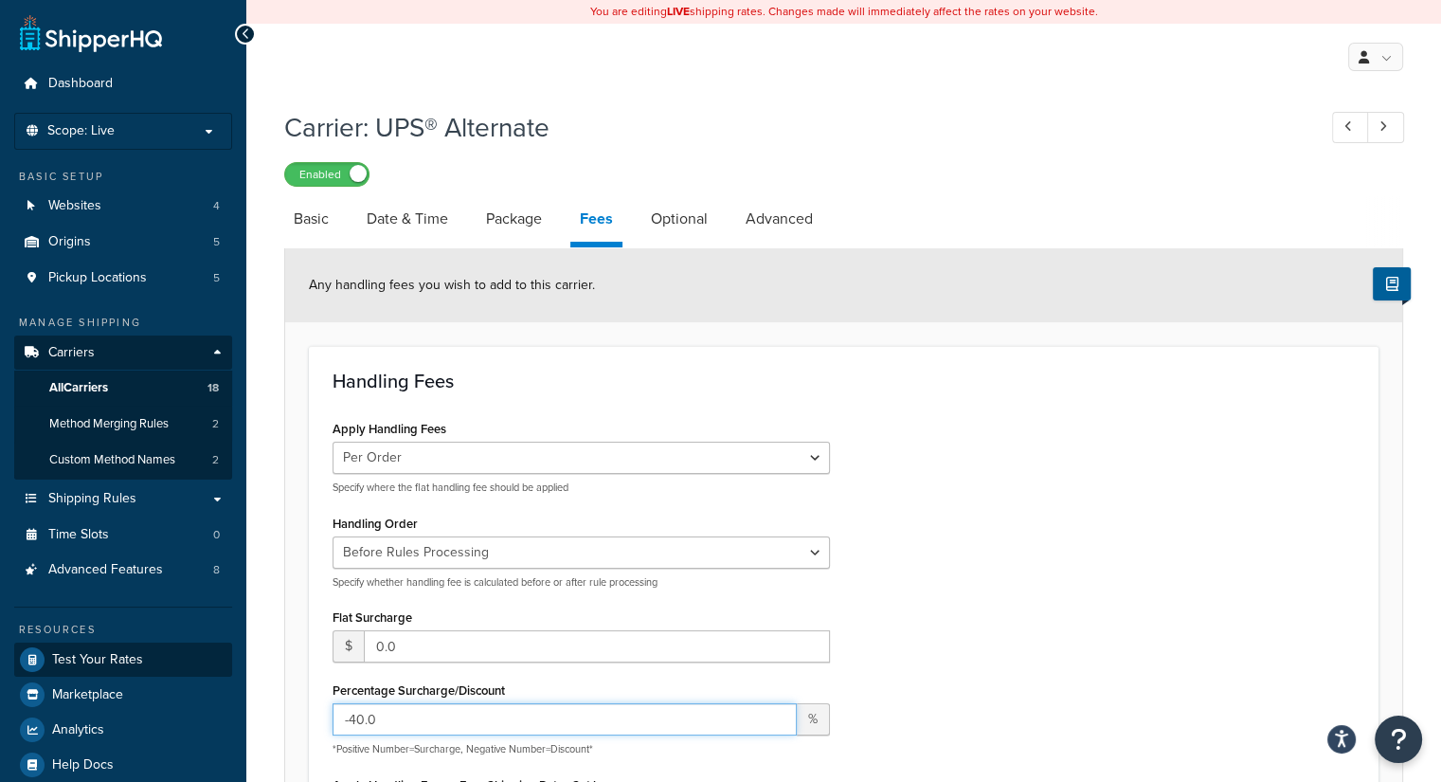
drag, startPoint x: 362, startPoint y: 732, endPoint x: 153, endPoint y: 669, distance: 217.9
click at [153, 669] on div "Dashboard Scope: Live Basic Setup Websites 4 Origins 5 Pickup Locations 5 Manag…" at bounding box center [720, 675] width 1441 height 1350
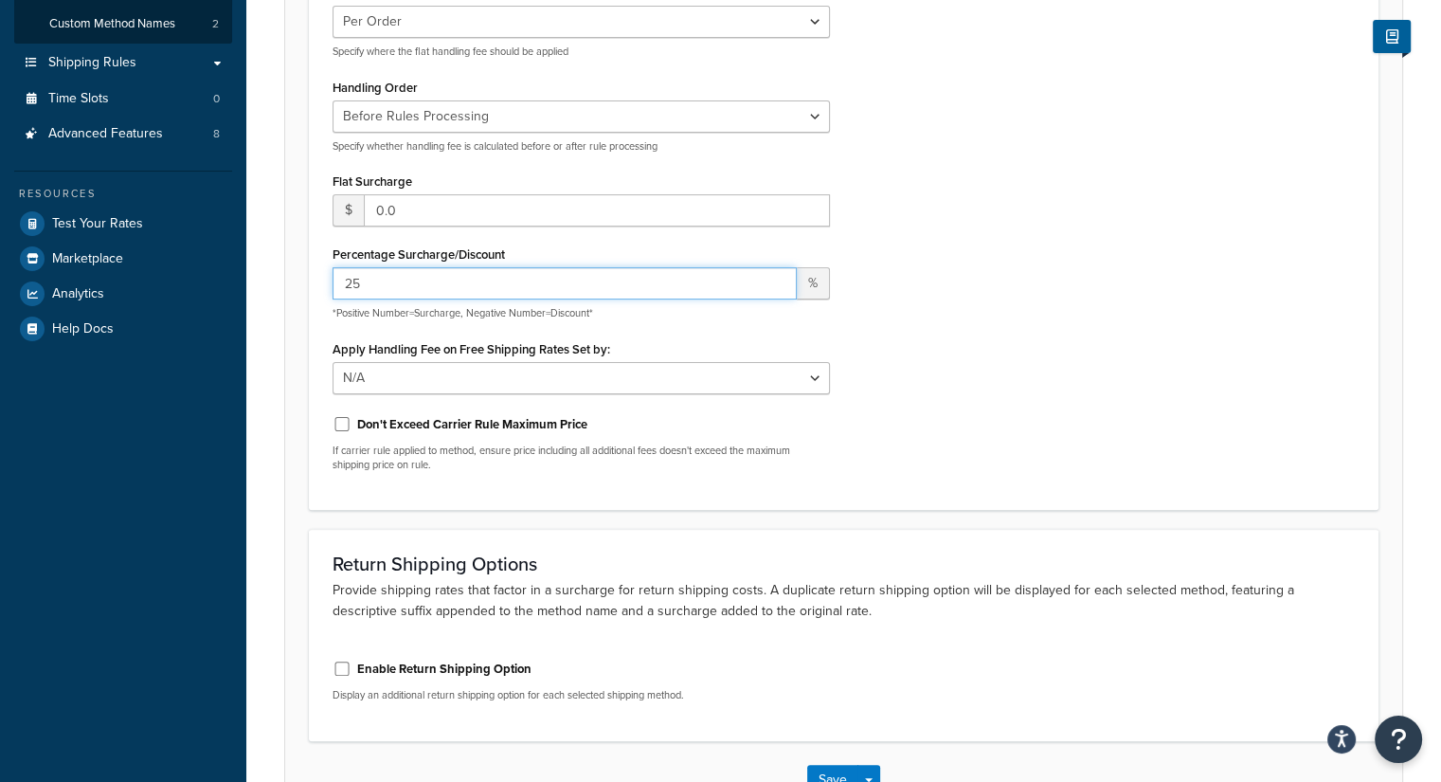
scroll to position [566, 0]
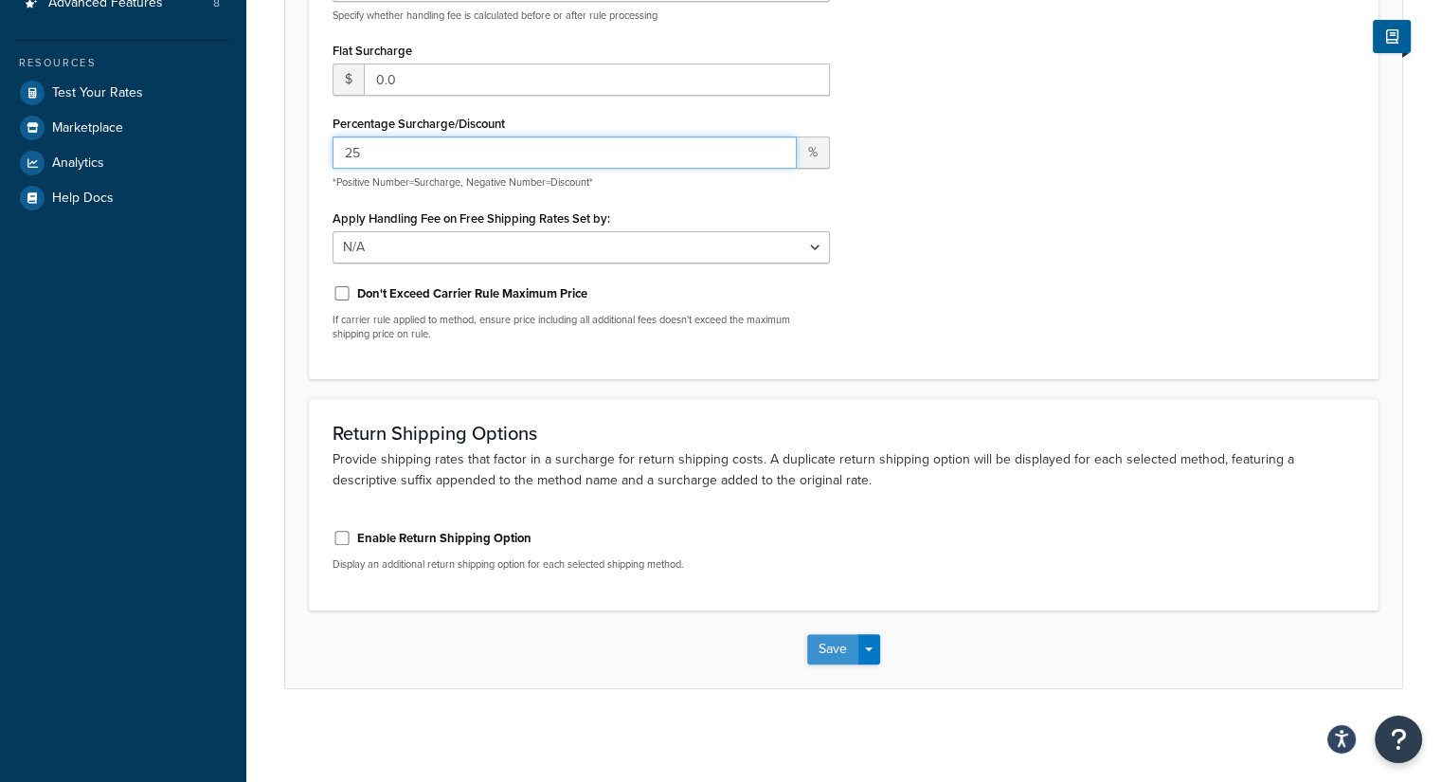
type input "25"
click at [828, 645] on button "Save" at bounding box center [832, 649] width 51 height 30
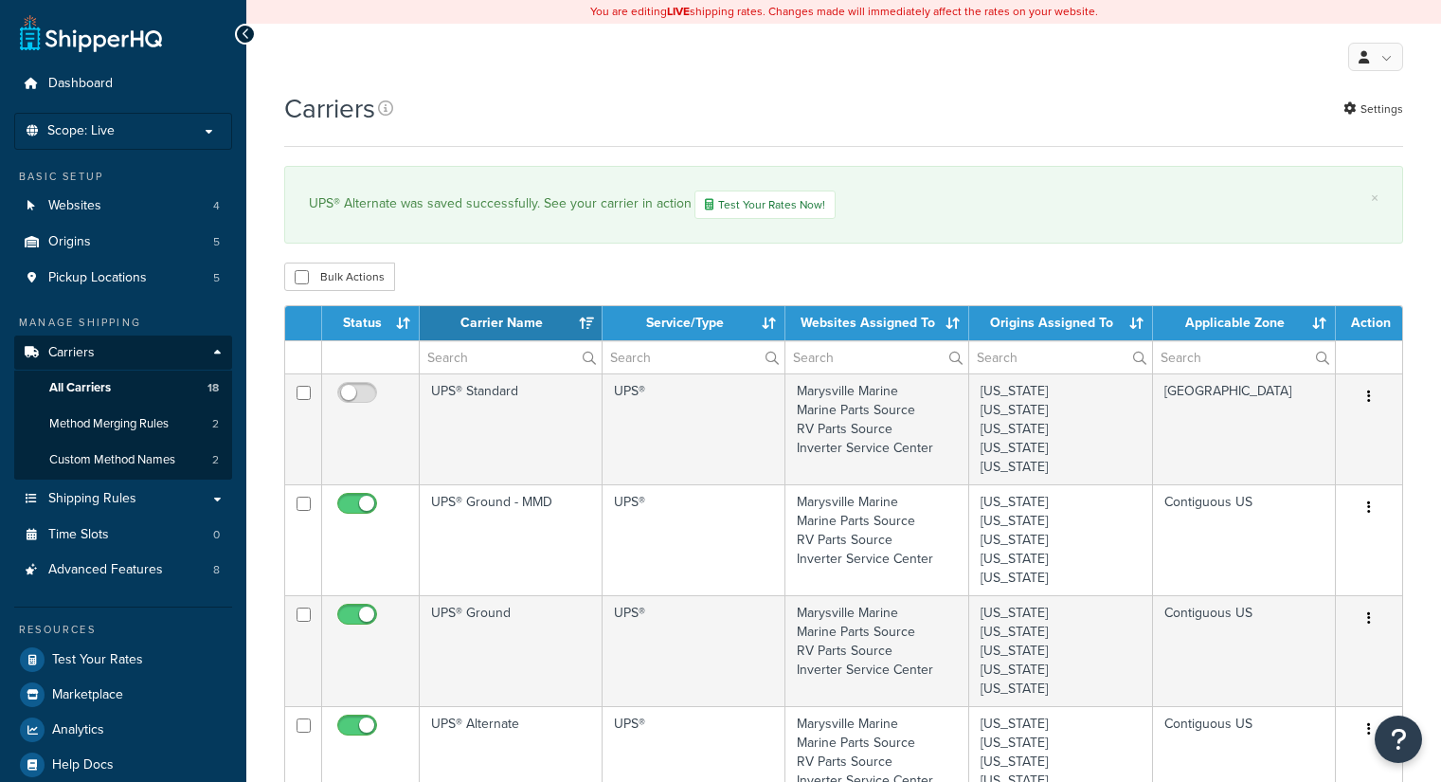
select select "15"
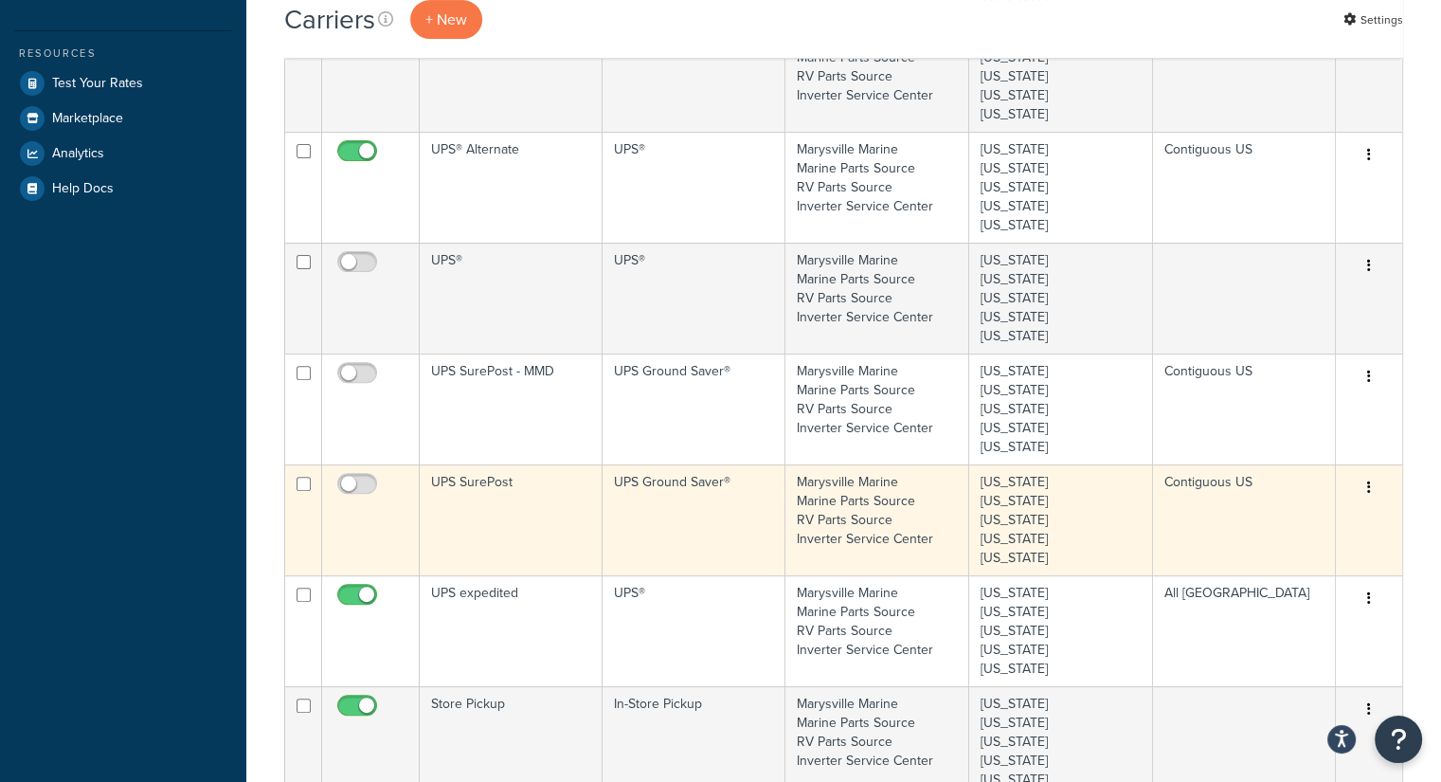
scroll to position [663, 0]
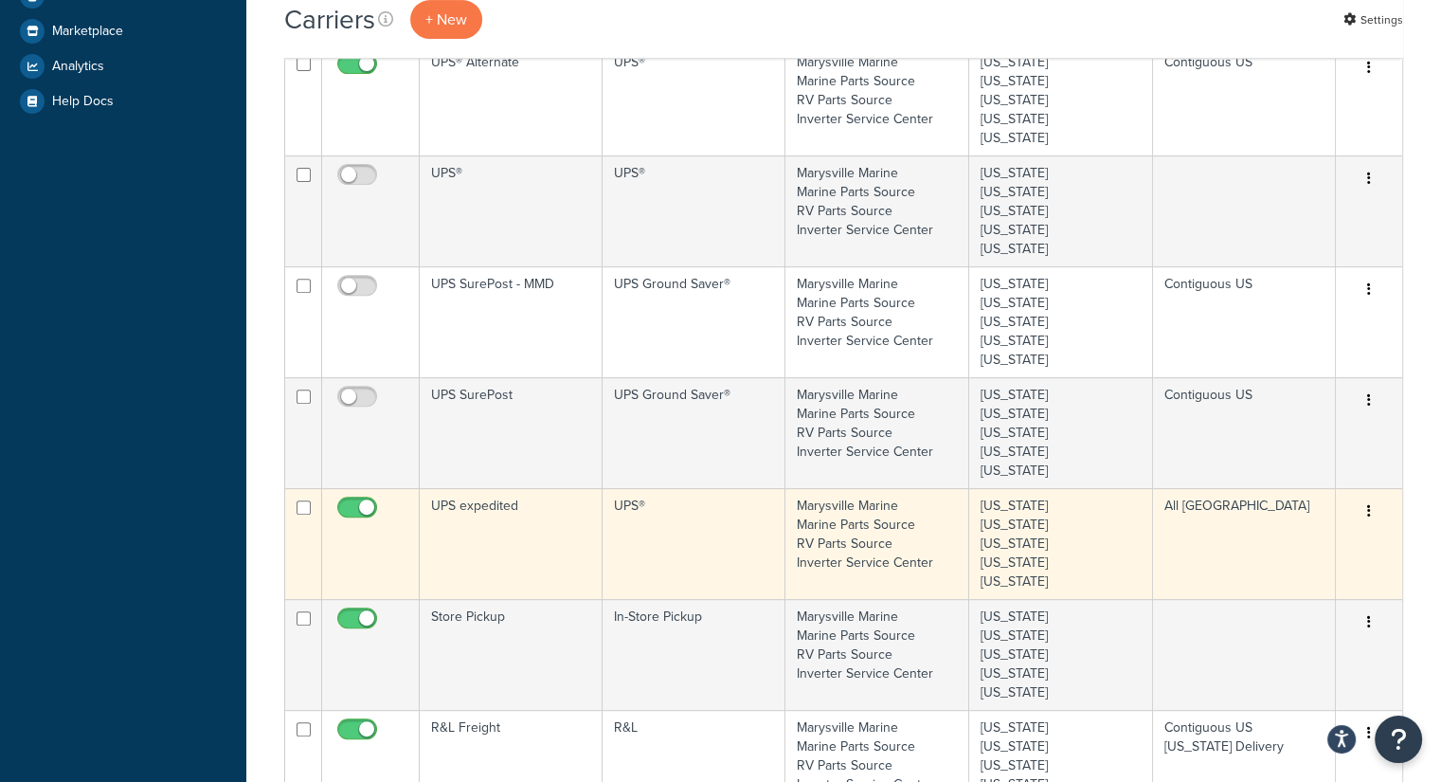
click at [531, 514] on td "UPS expedited" at bounding box center [511, 543] width 183 height 111
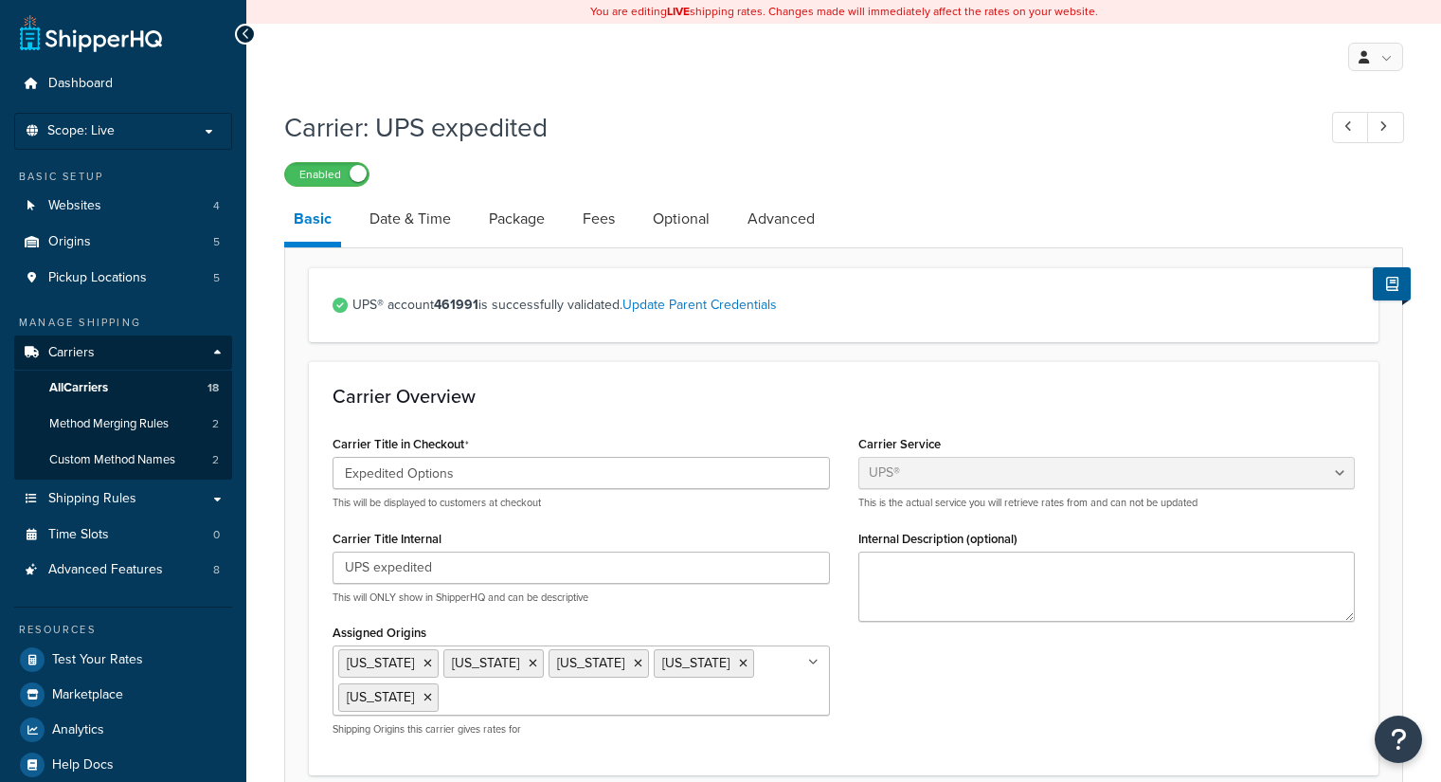
select select "ups"
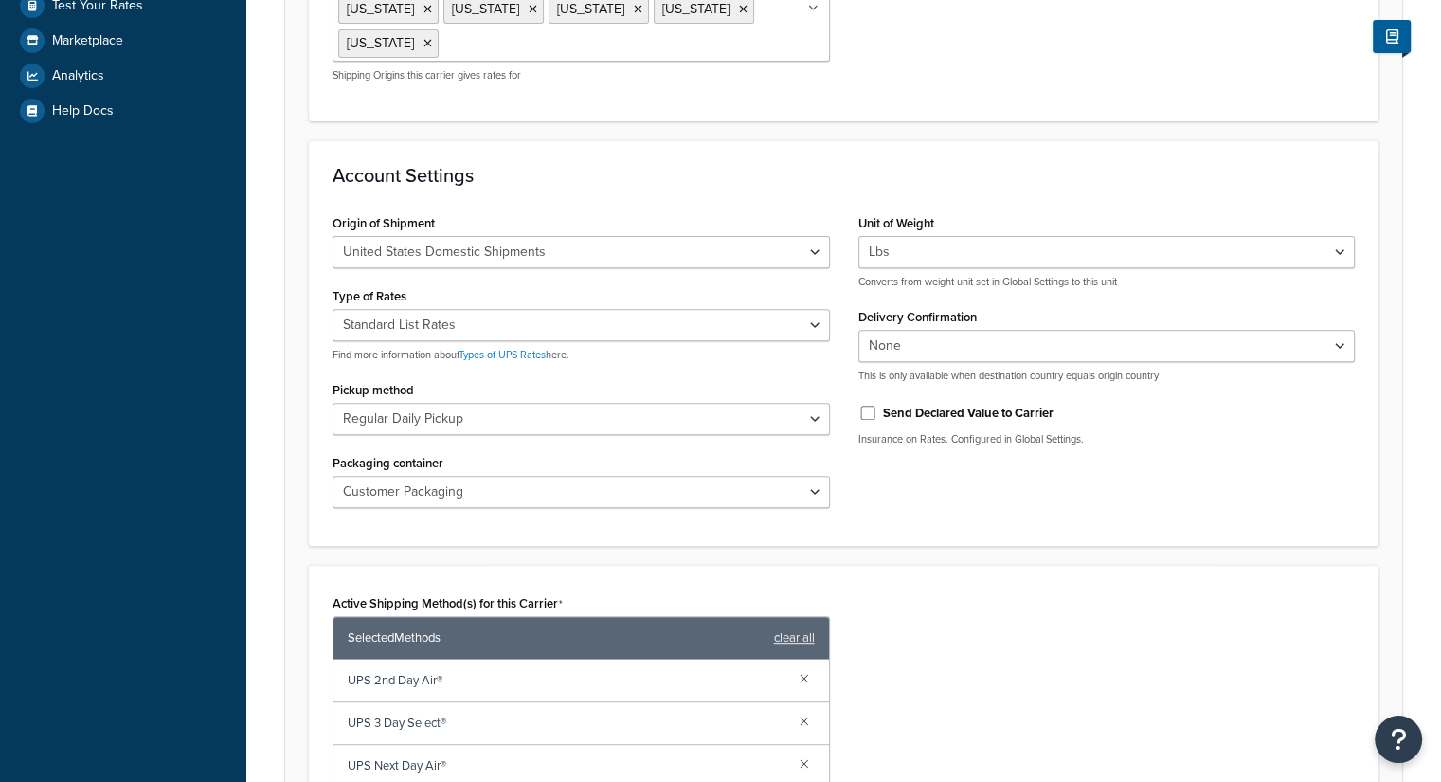
scroll to position [663, 0]
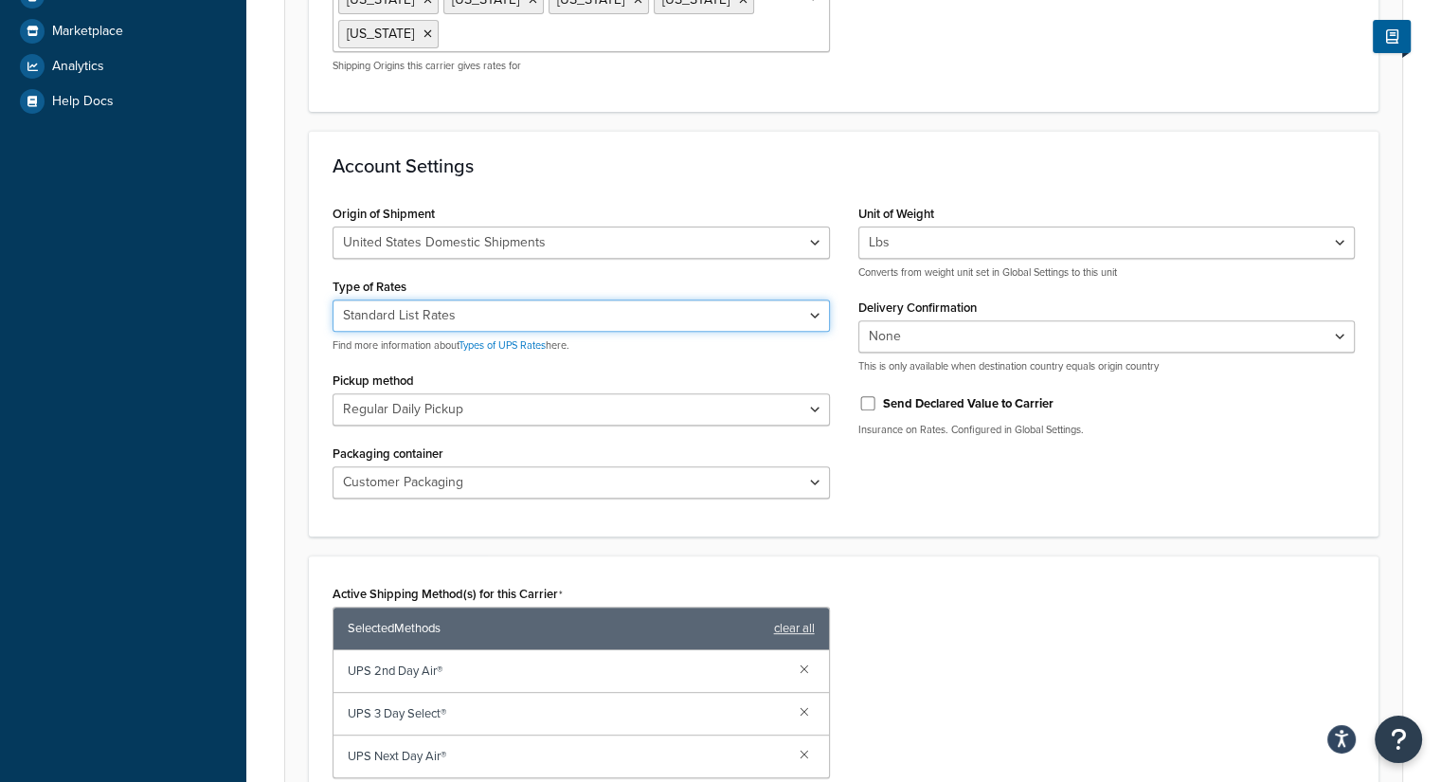
click at [504, 312] on select "Negotiated Rates (Rates Associated with Shipper Number) Daily Rates Retail Rate…" at bounding box center [581, 315] width 497 height 32
select select "00"
click at [333, 299] on select "Negotiated Rates (Rates Associated with Shipper Number) Daily Rates Retail Rate…" at bounding box center [581, 315] width 497 height 32
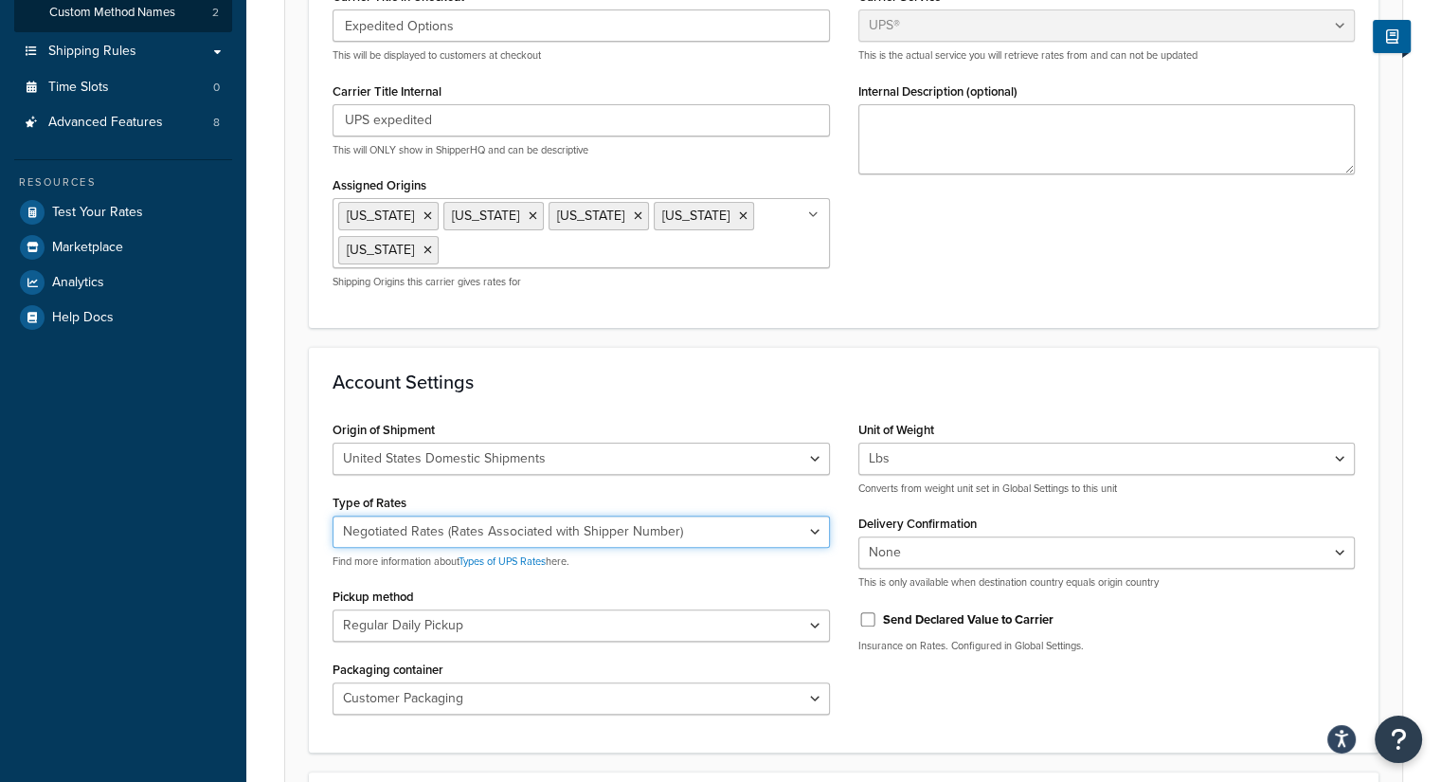
scroll to position [0, 0]
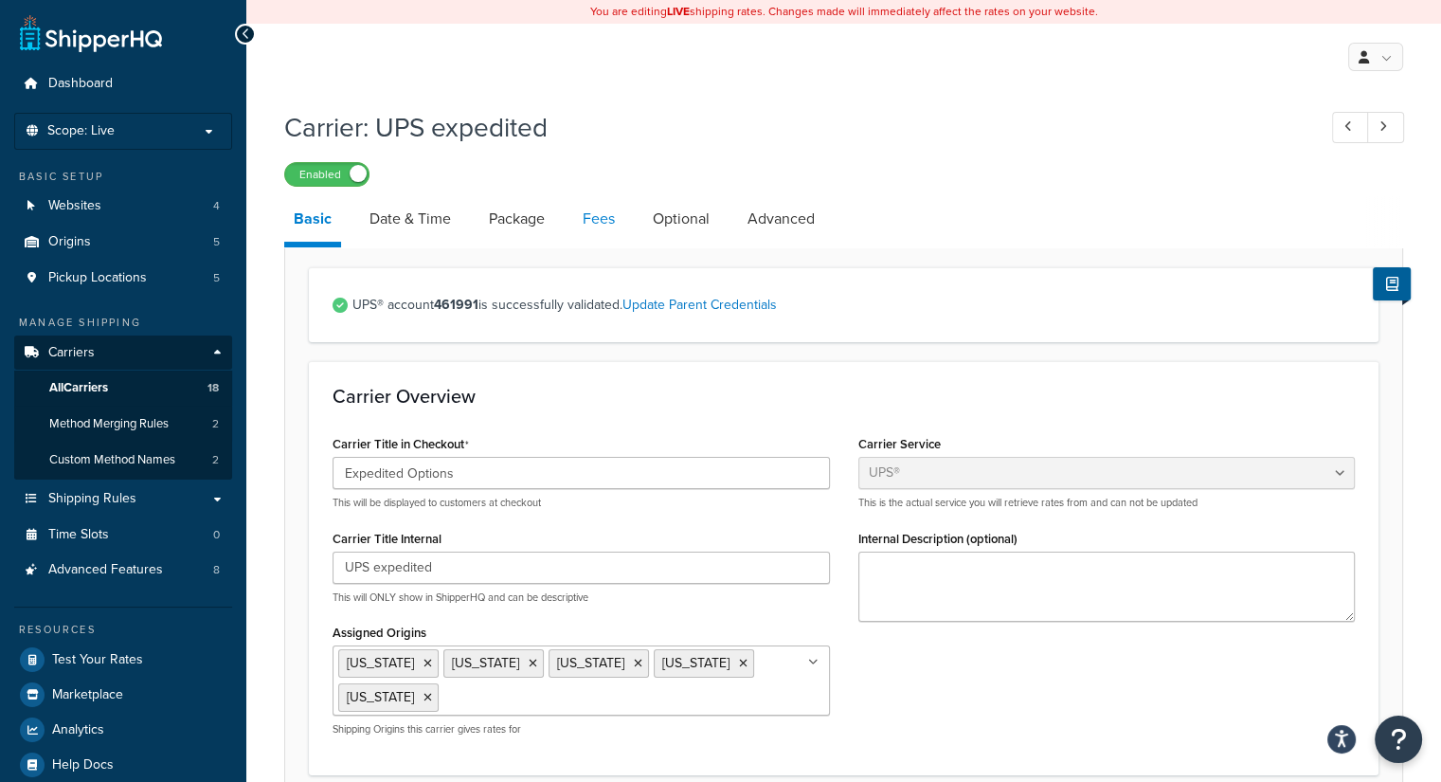
click at [611, 217] on link "Fees" at bounding box center [598, 218] width 51 height 45
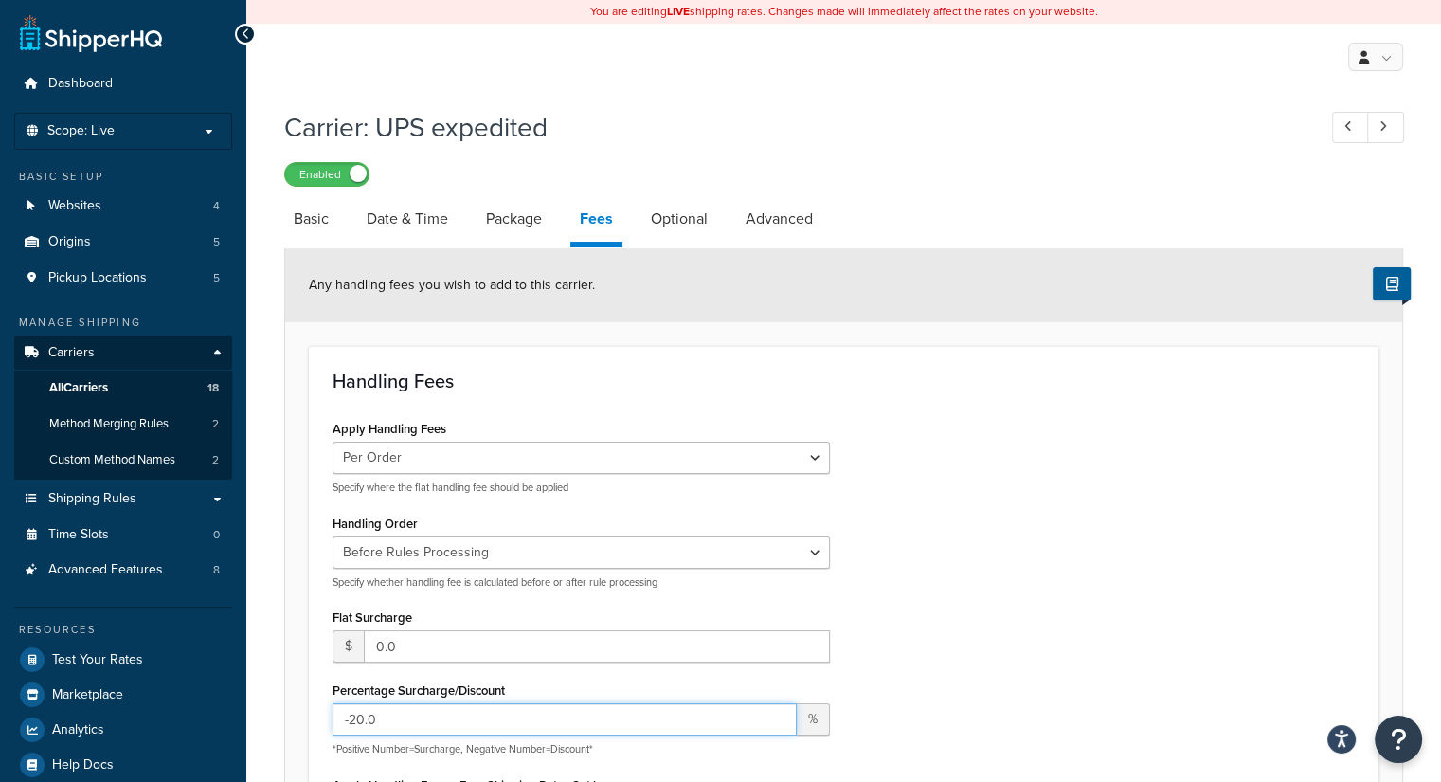
drag, startPoint x: 314, startPoint y: 697, endPoint x: 287, endPoint y: 687, distance: 28.5
click at [287, 687] on form "Any handling fees you wish to add to this carrier. Handling Fees Apply Handling…" at bounding box center [843, 750] width 1117 height 1005
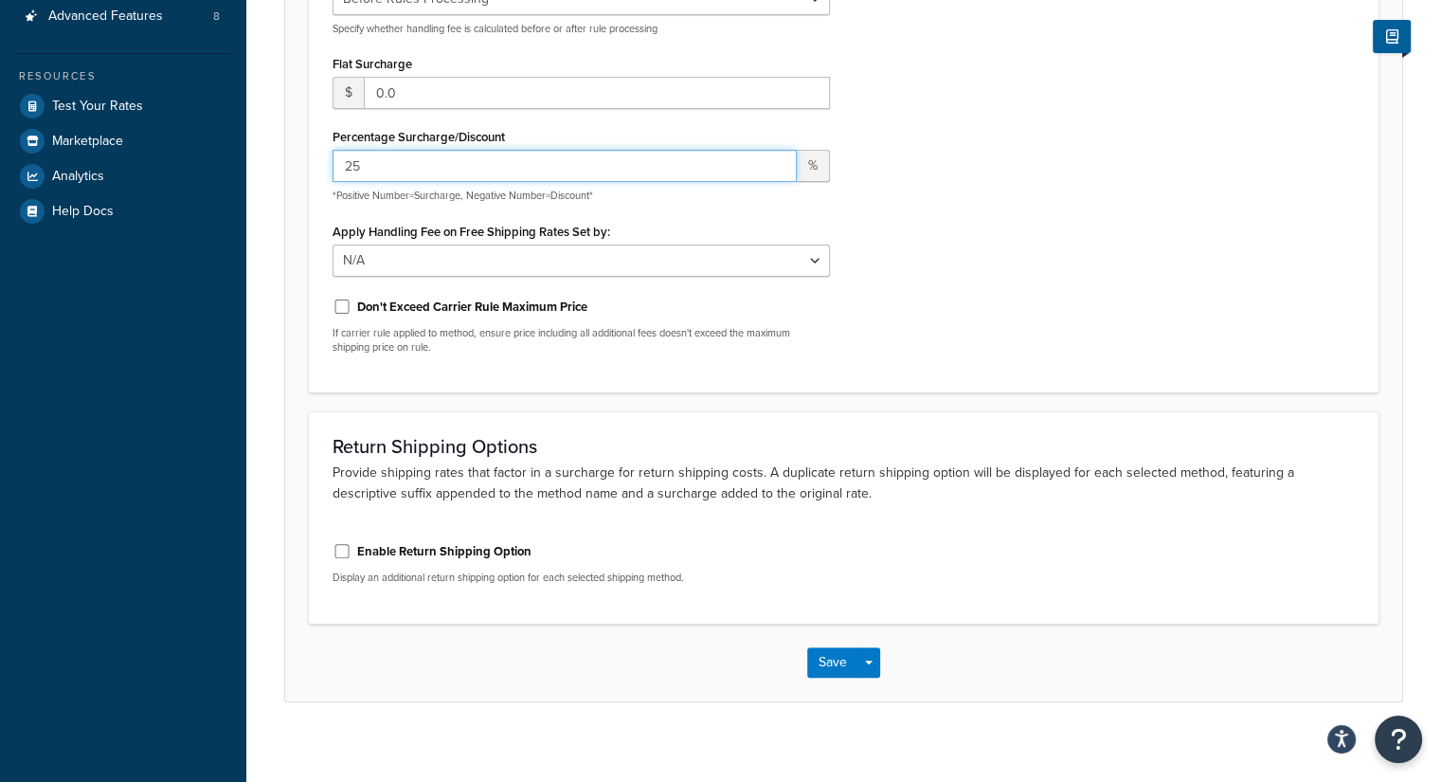
scroll to position [566, 0]
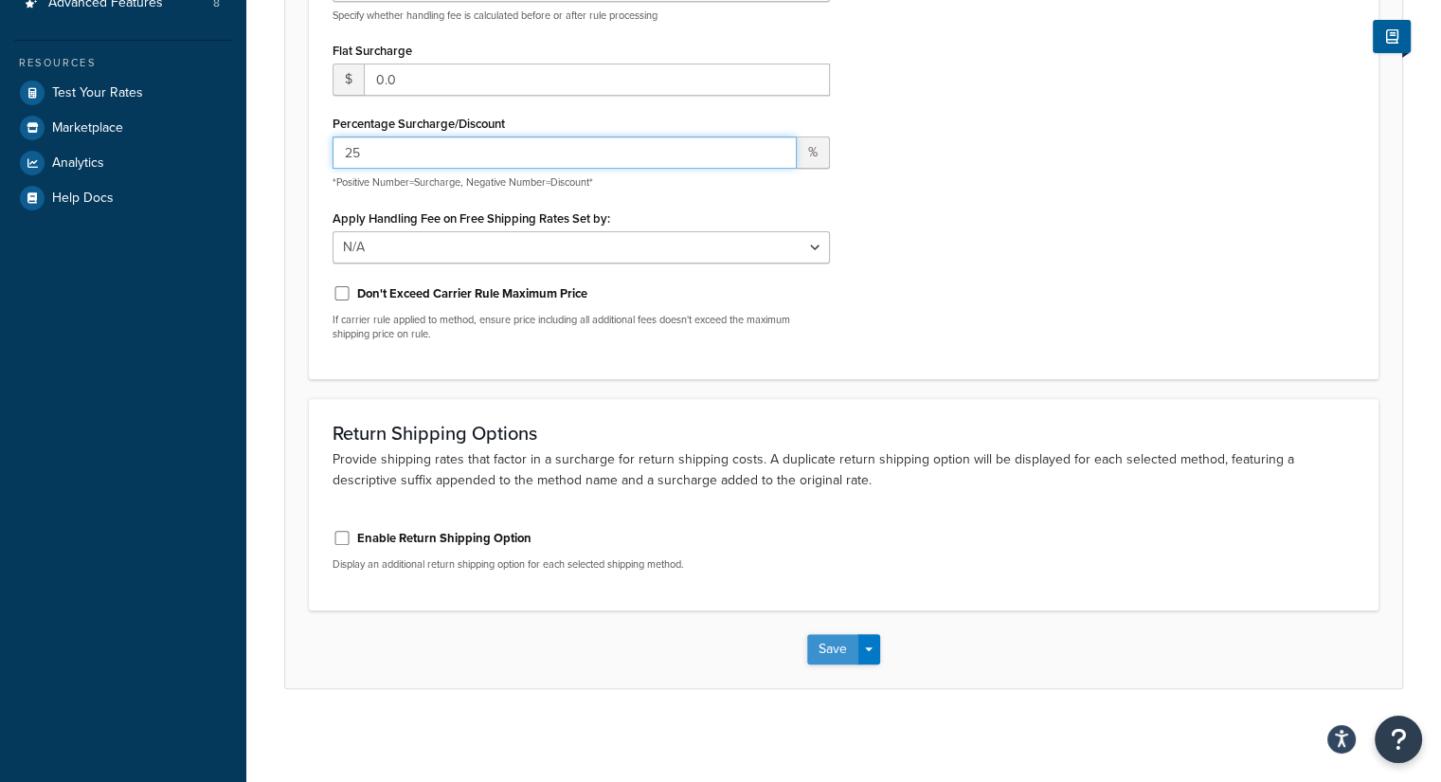
type input "25"
click at [809, 639] on button "Save" at bounding box center [832, 649] width 51 height 30
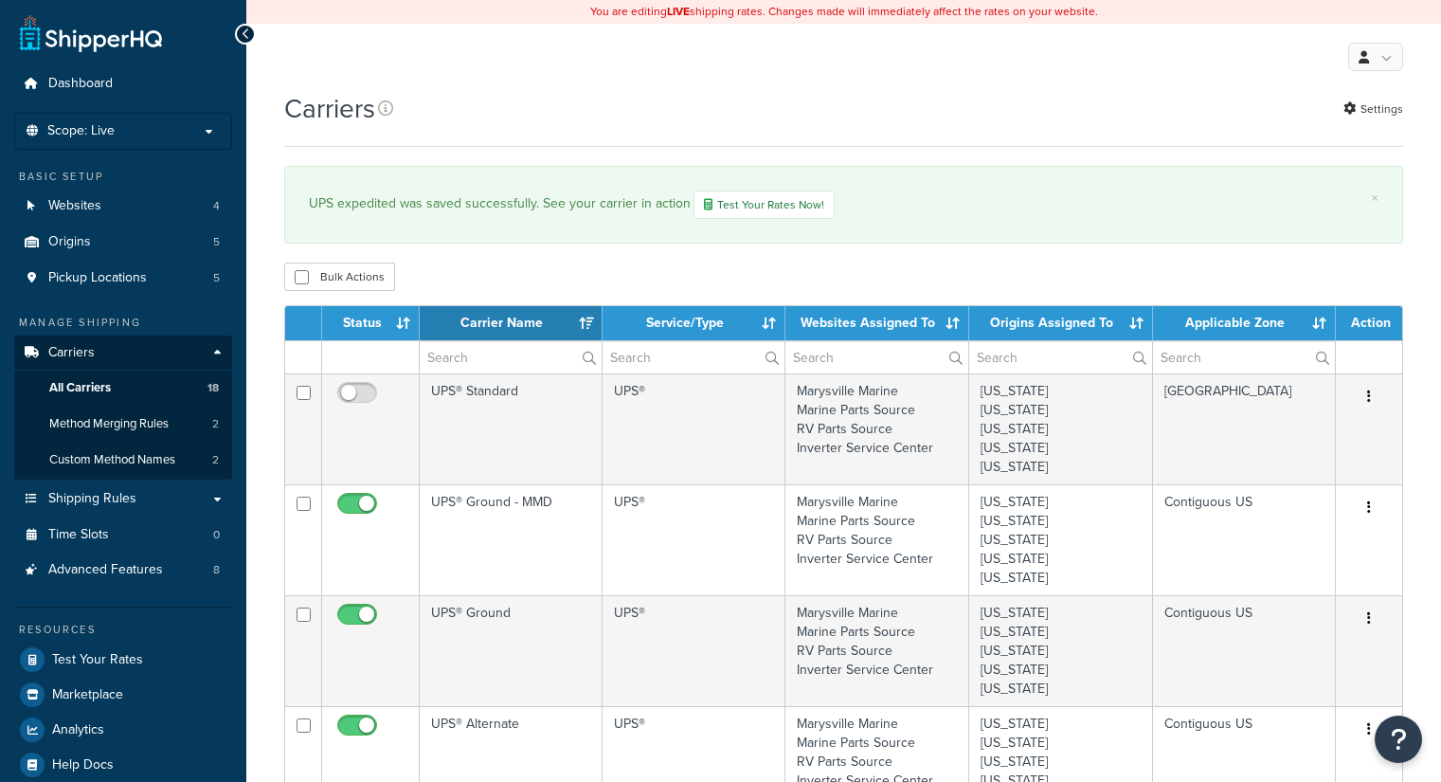
select select "15"
